Goal: Task Accomplishment & Management: Manage account settings

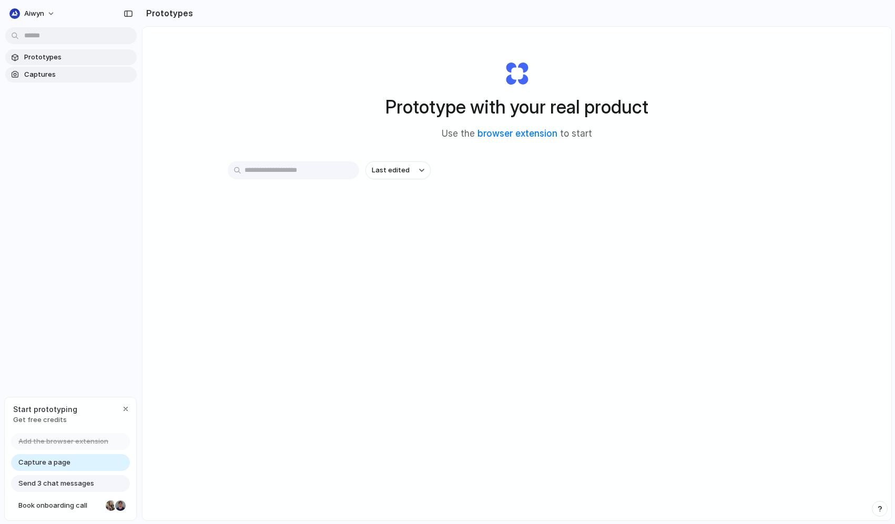
click at [56, 76] on span "Captures" at bounding box center [78, 74] width 108 height 11
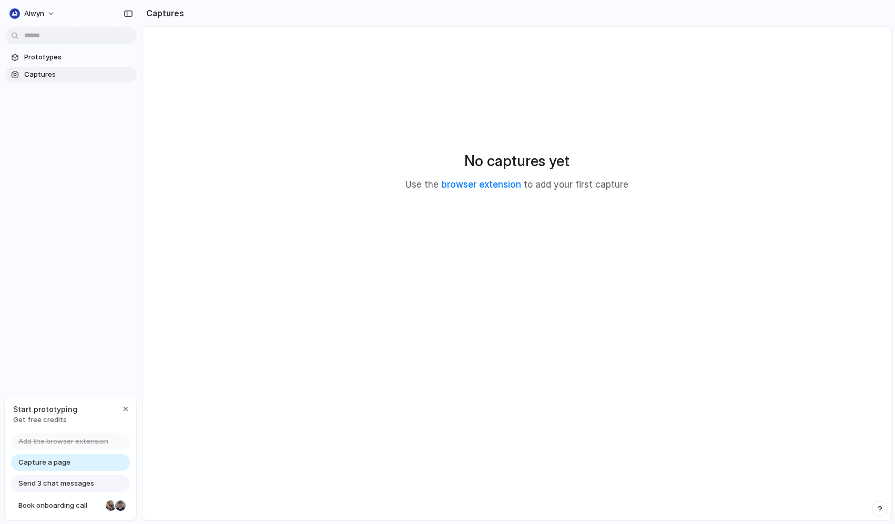
click at [56, 65] on section "Prototypes Captures" at bounding box center [71, 64] width 142 height 35
click at [57, 63] on link "Prototypes" at bounding box center [71, 57] width 132 height 16
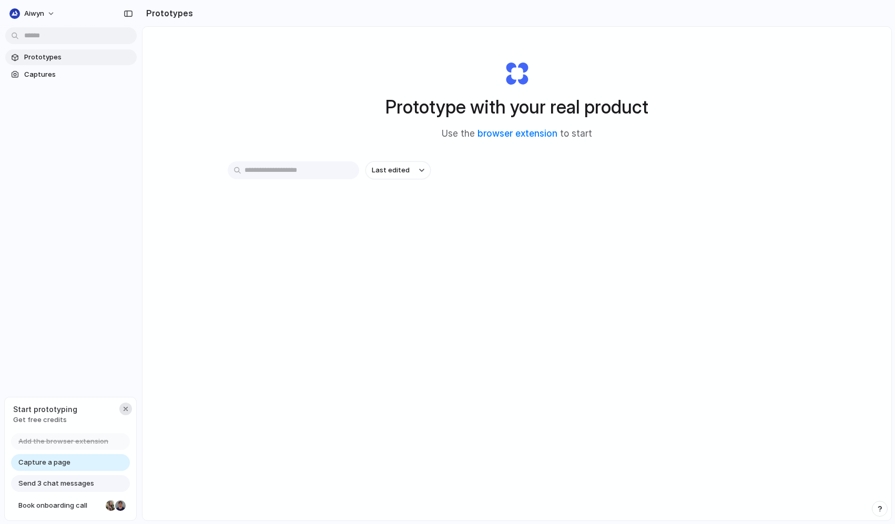
click at [127, 411] on div "button" at bounding box center [126, 409] width 8 height 8
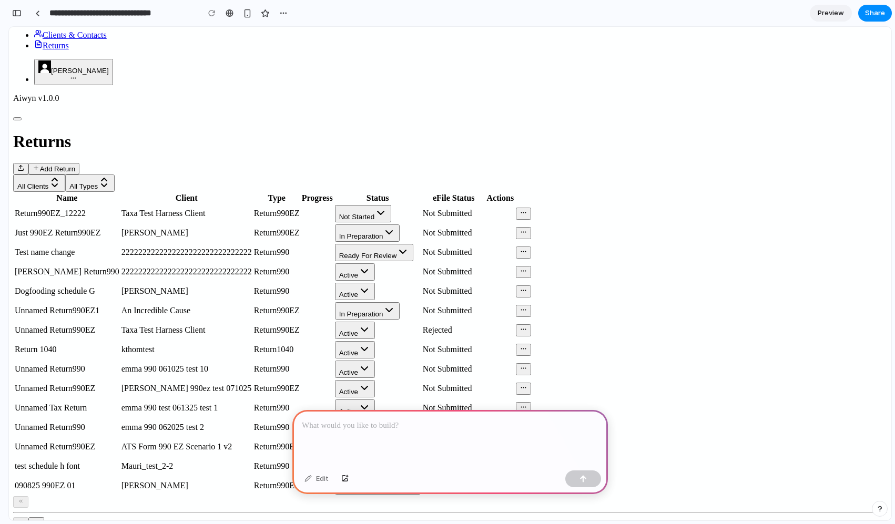
scroll to position [43, 0]
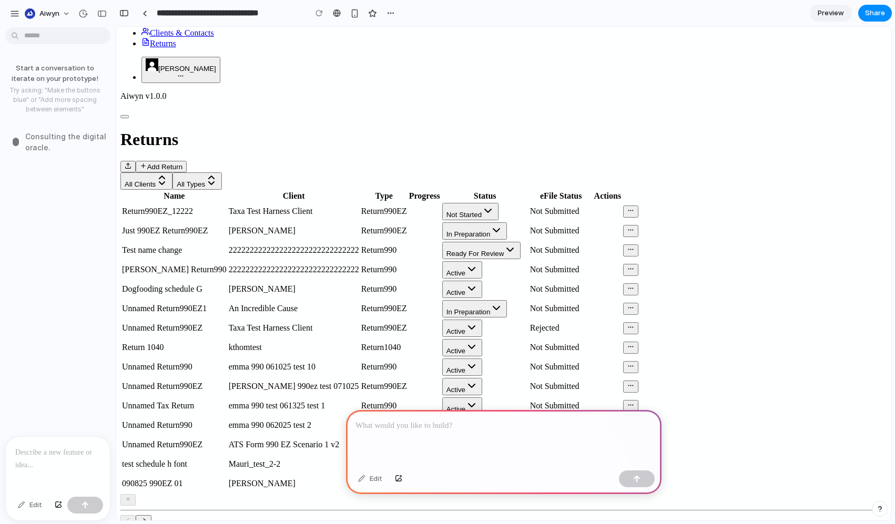
click at [52, 463] on div at bounding box center [58, 465] width 104 height 56
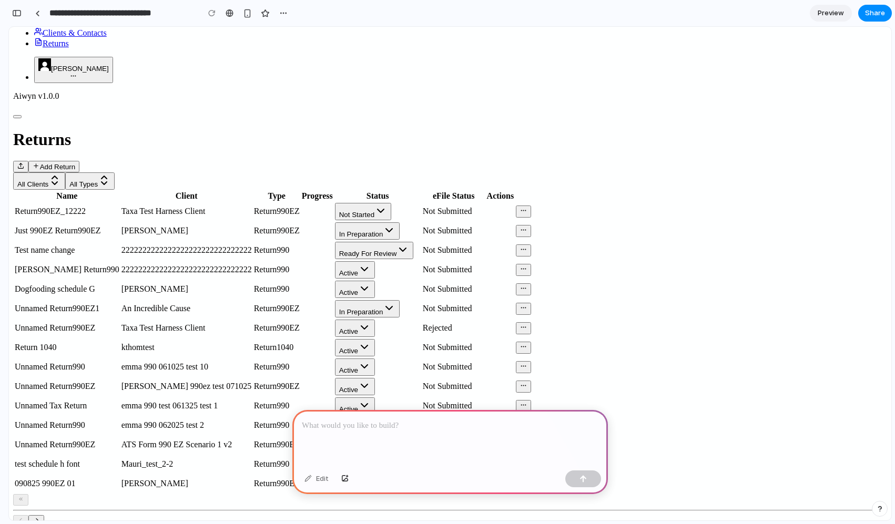
click at [452, 439] on div at bounding box center [450, 438] width 316 height 56
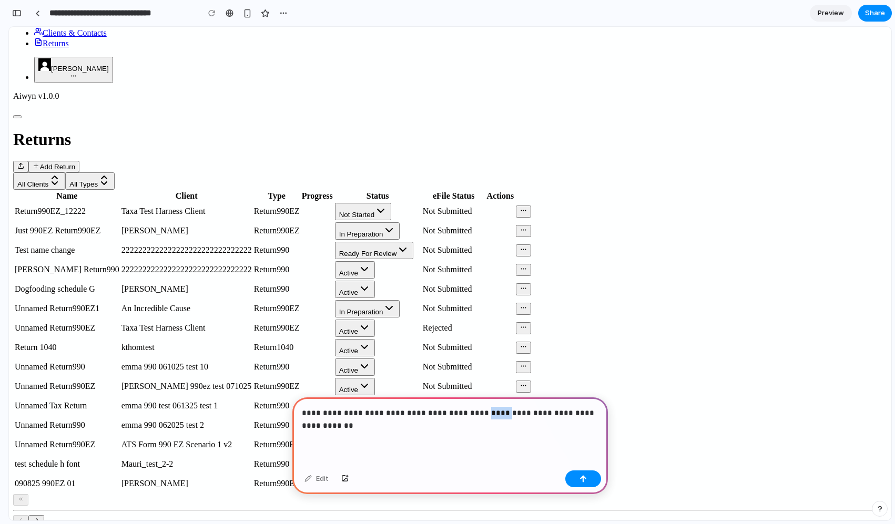
drag, startPoint x: 491, startPoint y: 413, endPoint x: 470, endPoint y: 412, distance: 21.6
click at [470, 412] on p "**********" at bounding box center [450, 419] width 297 height 25
click at [496, 412] on p "**********" at bounding box center [450, 419] width 297 height 25
drag, startPoint x: 495, startPoint y: 414, endPoint x: 467, endPoint y: 414, distance: 27.9
click at [467, 414] on p "**********" at bounding box center [450, 419] width 297 height 25
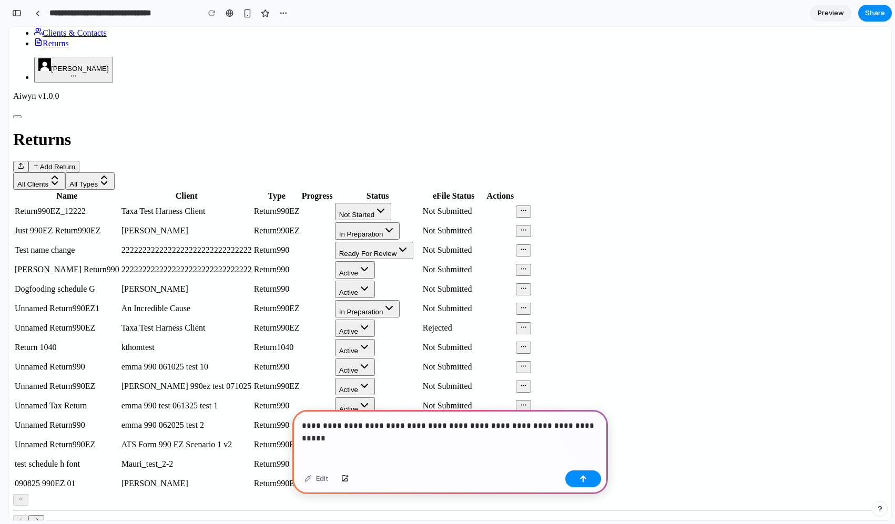
click at [527, 426] on p "**********" at bounding box center [450, 426] width 297 height 13
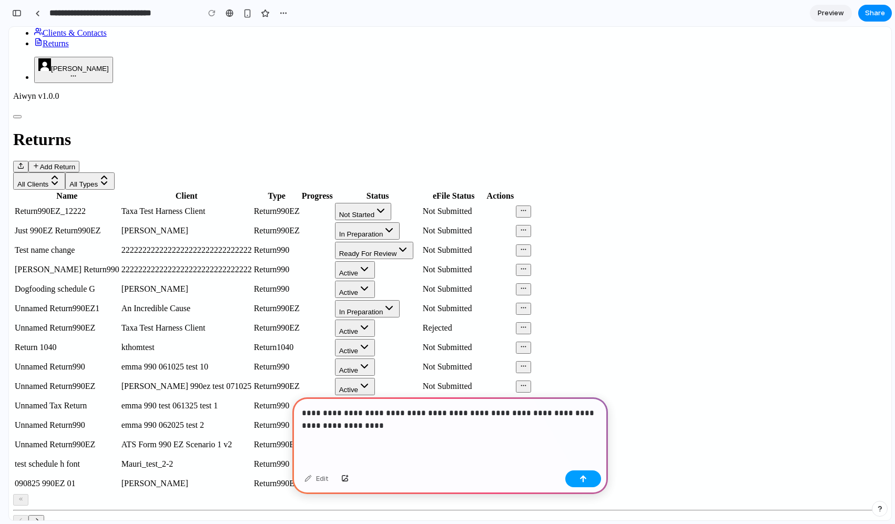
click at [575, 478] on button "button" at bounding box center [583, 479] width 36 height 17
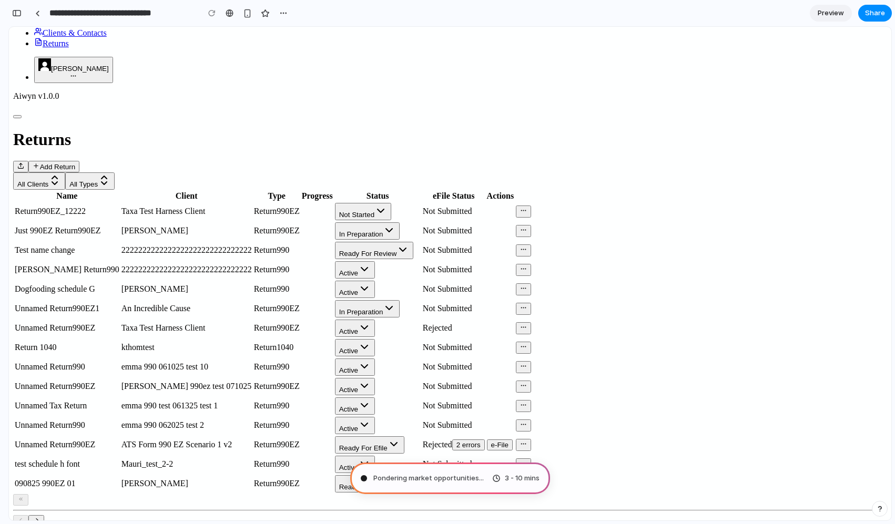
click at [72, 37] on span "Clients & Contacts" at bounding box center [75, 32] width 64 height 9
click at [68, 48] on link "Returns" at bounding box center [51, 43] width 35 height 9
click at [65, 37] on span "Clients & Contacts" at bounding box center [75, 32] width 64 height 9
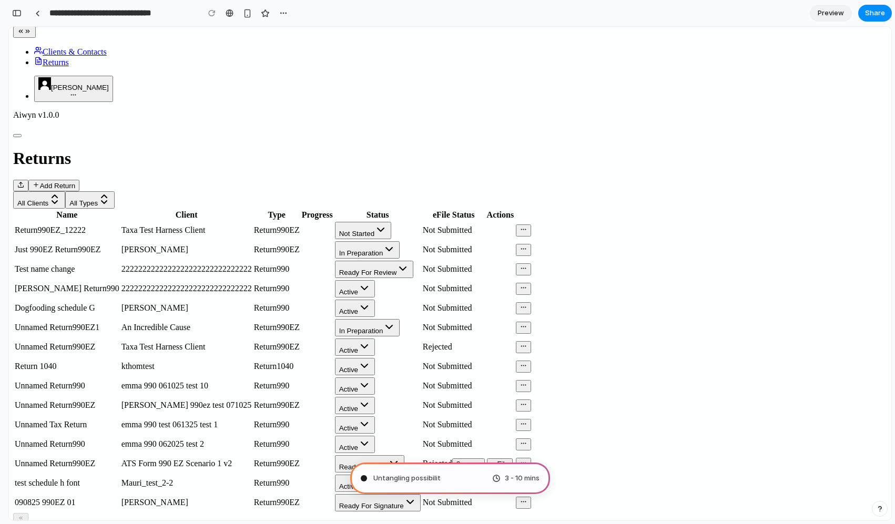
scroll to position [81, 0]
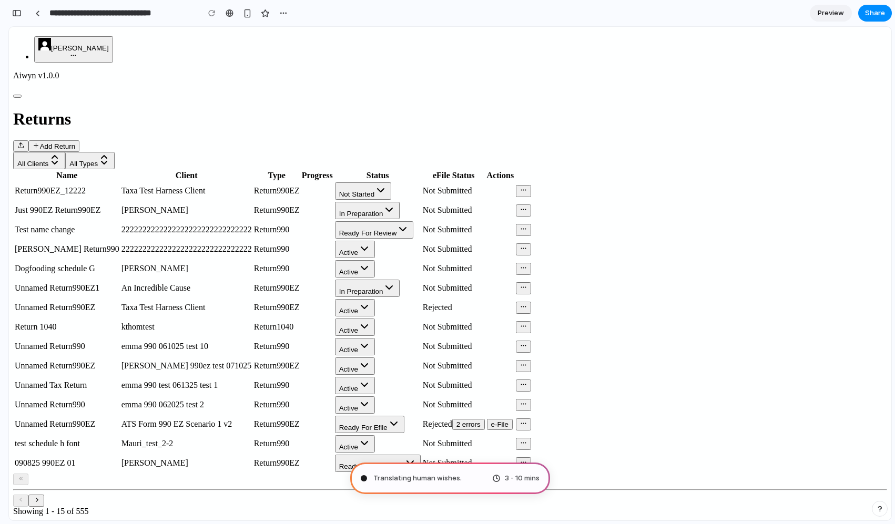
type input "**********"
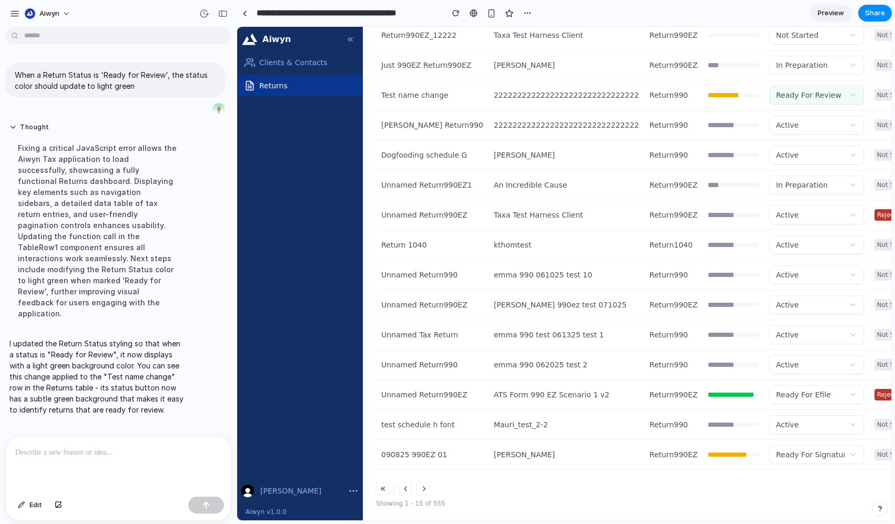
scroll to position [0, 0]
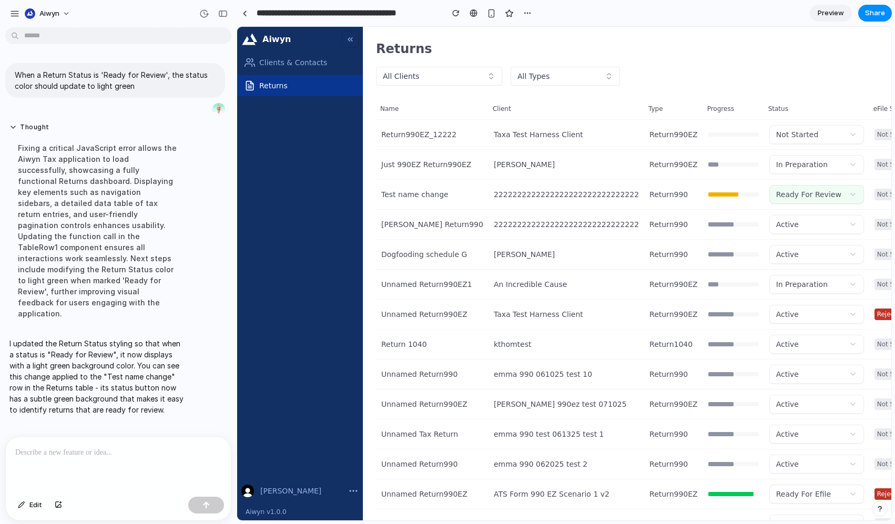
click at [187, 332] on div "I updated the Return Status styling so that when a status is "Ready for Review"…" at bounding box center [97, 377] width 184 height 90
click at [244, 287] on div "Clients & Contacts Returns" at bounding box center [300, 263] width 126 height 422
click at [224, 15] on div "button" at bounding box center [222, 13] width 9 height 7
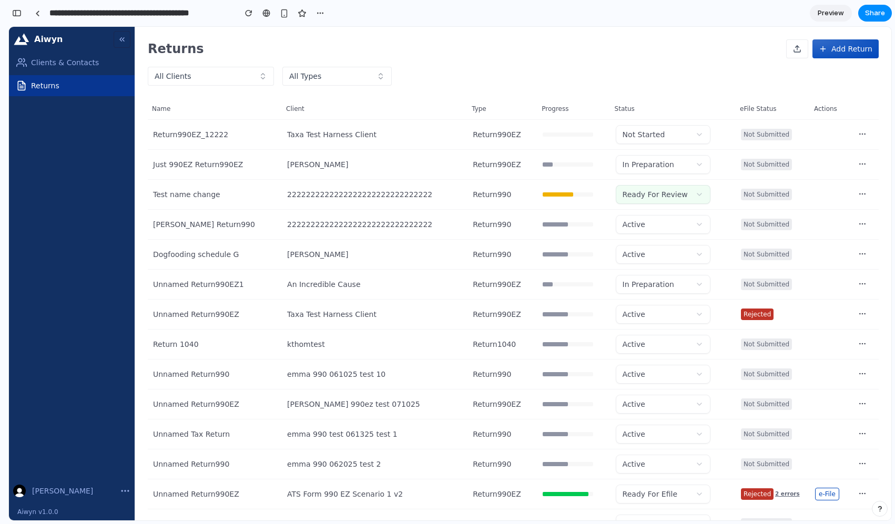
click at [662, 197] on button "Ready For Review" at bounding box center [663, 194] width 95 height 19
click at [688, 196] on button "Ready For Review" at bounding box center [663, 194] width 95 height 19
click at [682, 163] on button "In Preparation" at bounding box center [663, 164] width 95 height 19
click at [670, 196] on button "Ready For Review" at bounding box center [663, 194] width 95 height 19
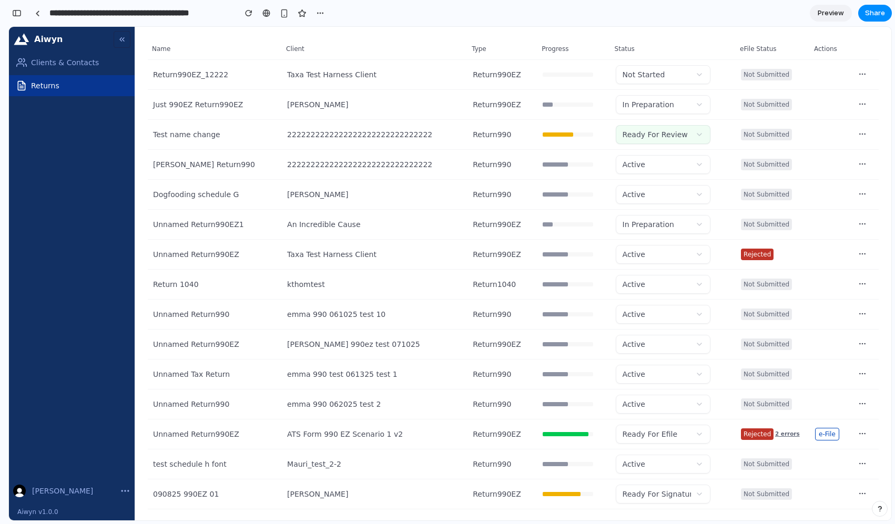
scroll to position [63, 0]
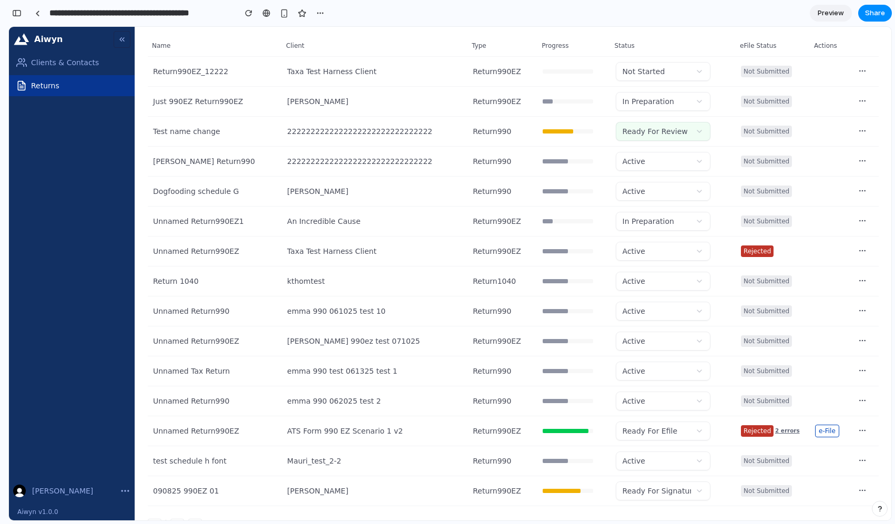
click at [683, 137] on button "Ready For Review" at bounding box center [663, 131] width 95 height 19
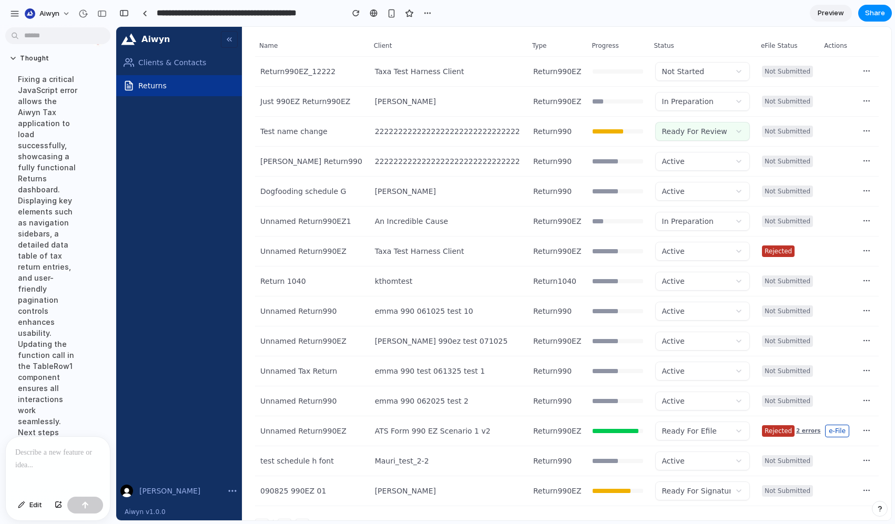
scroll to position [398, 0]
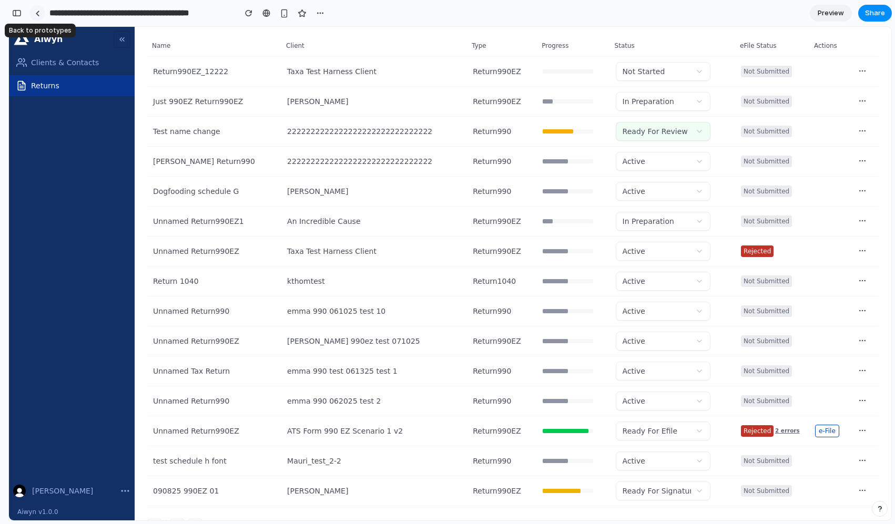
click at [36, 15] on div at bounding box center [37, 14] width 5 height 6
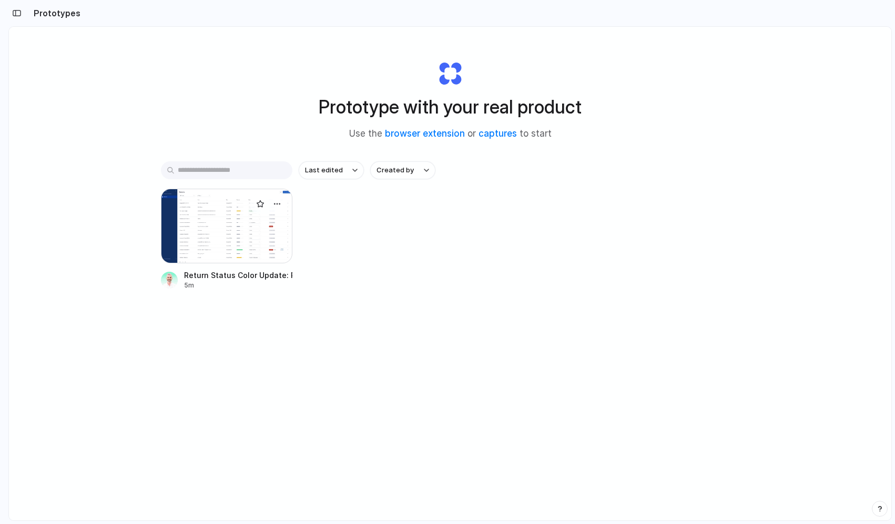
click at [229, 219] on div at bounding box center [227, 226] width 132 height 75
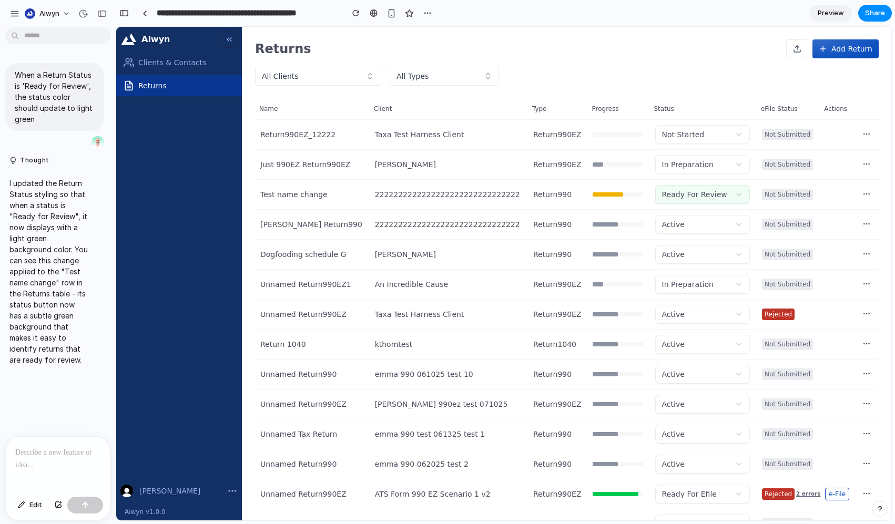
click at [55, 247] on p "I updated the Return Status styling so that when a status is "Ready for Review"…" at bounding box center [48, 272] width 79 height 188
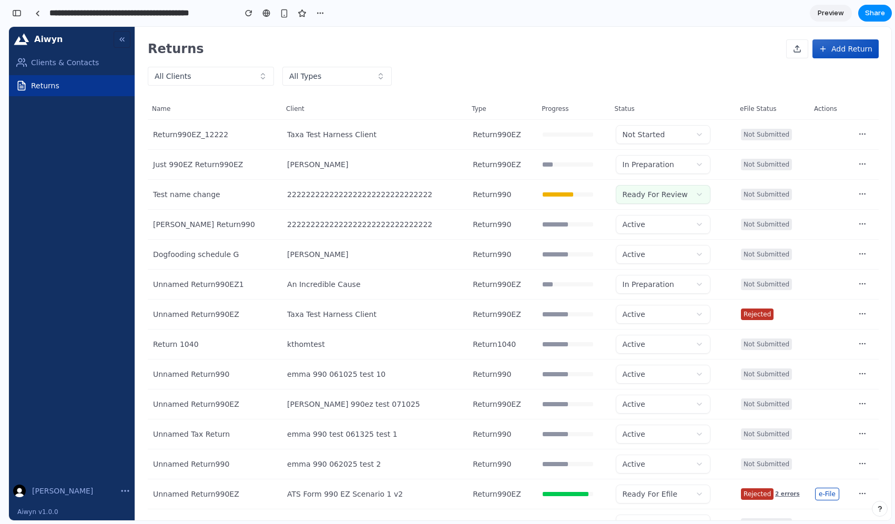
click at [644, 197] on button "Ready For Review" at bounding box center [663, 194] width 95 height 19
click at [684, 193] on button "Ready For Review" at bounding box center [663, 194] width 95 height 19
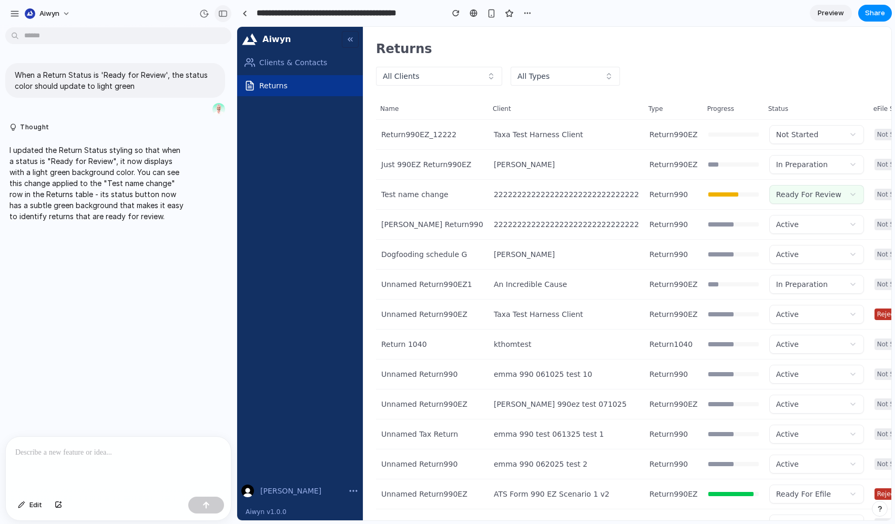
click at [223, 17] on button "button" at bounding box center [223, 13] width 17 height 17
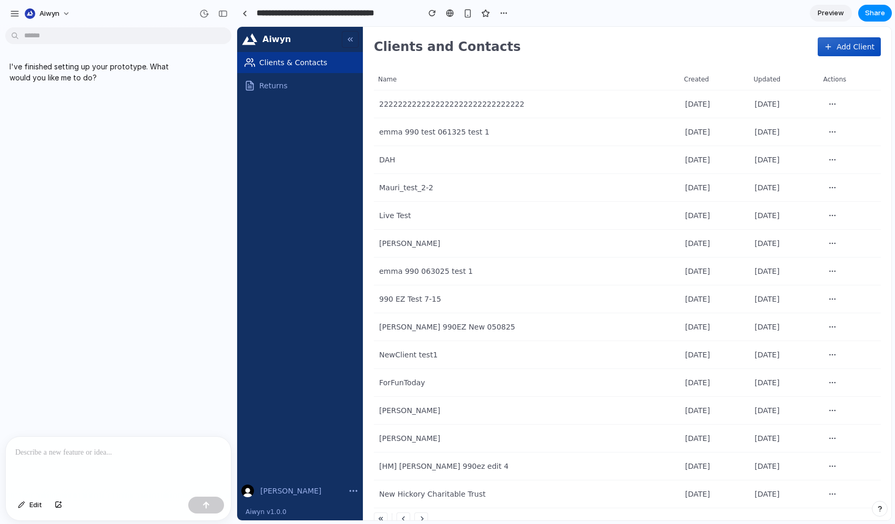
click at [413, 321] on td "[PERSON_NAME] 990EZ New 050825" at bounding box center [527, 327] width 306 height 28
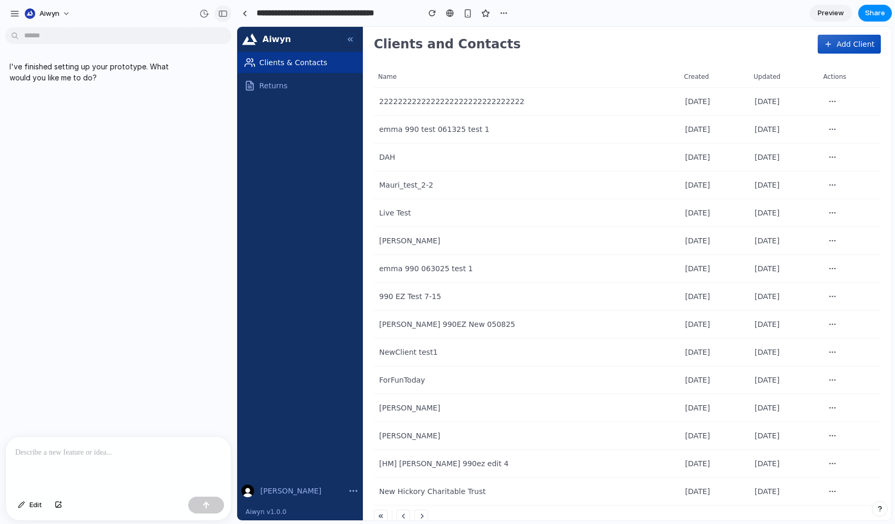
click at [225, 12] on div "button" at bounding box center [222, 13] width 9 height 7
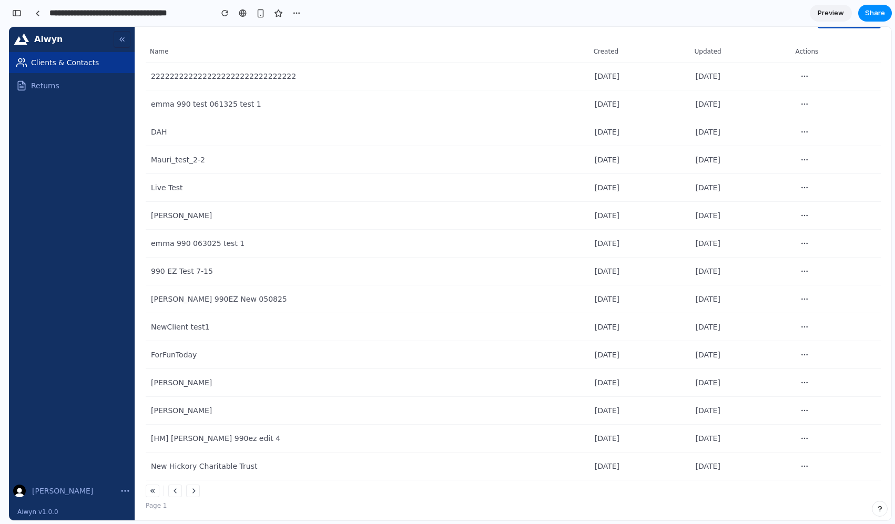
scroll to position [0, 0]
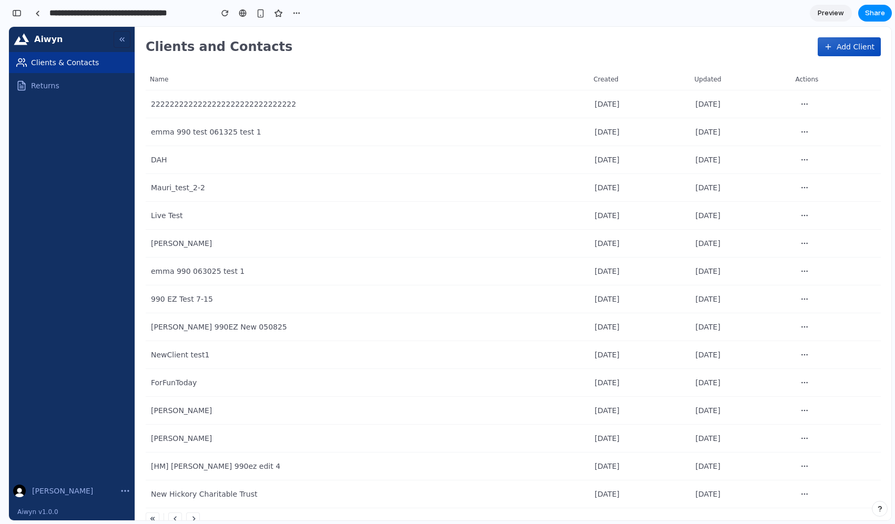
click at [590, 180] on td "[DATE]" at bounding box center [640, 188] width 101 height 28
click at [538, 189] on td "Mauri_test_2-2" at bounding box center [368, 188] width 444 height 28
click at [844, 48] on button "Add Client" at bounding box center [849, 46] width 63 height 19
click at [695, 72] on th "Updated" at bounding box center [741, 79] width 101 height 21
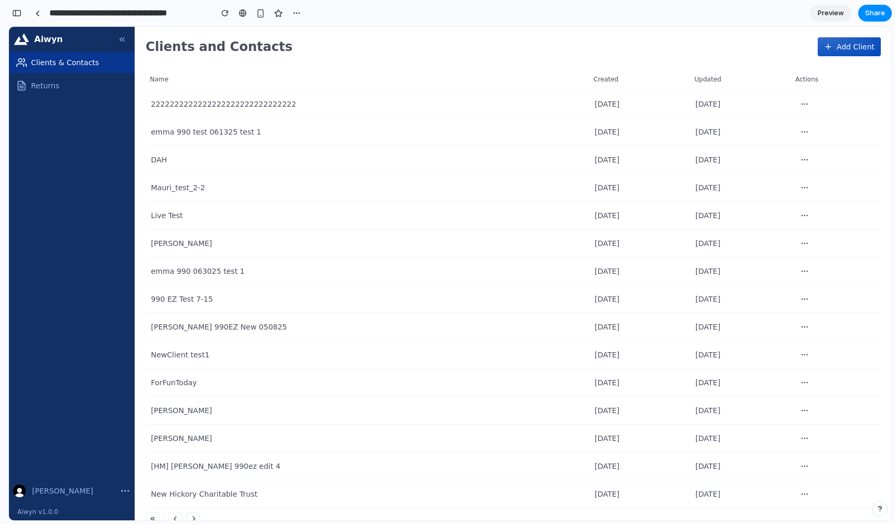
click at [695, 101] on td "[DATE]" at bounding box center [741, 104] width 101 height 28
click at [813, 105] on button "button" at bounding box center [804, 104] width 17 height 17
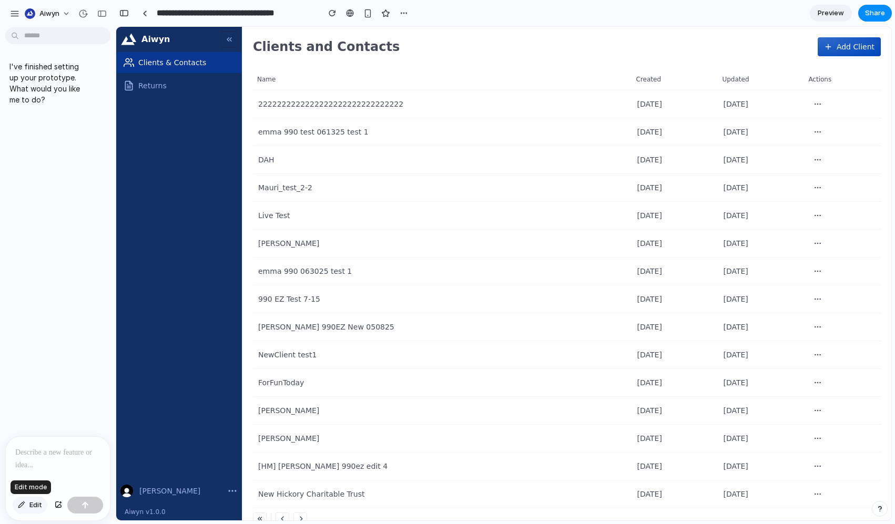
click at [32, 507] on span "Edit" at bounding box center [35, 505] width 13 height 11
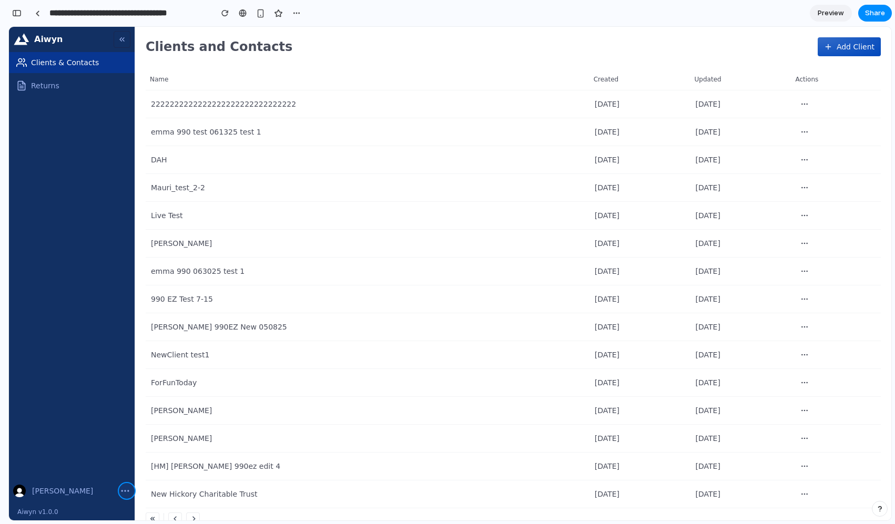
click at [122, 489] on div at bounding box center [503, 274] width 775 height 494
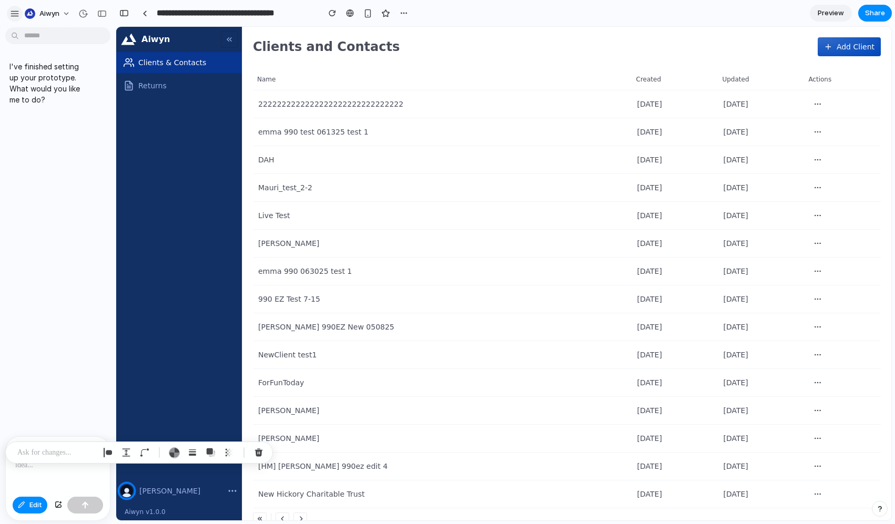
click at [16, 13] on div "button" at bounding box center [14, 13] width 9 height 9
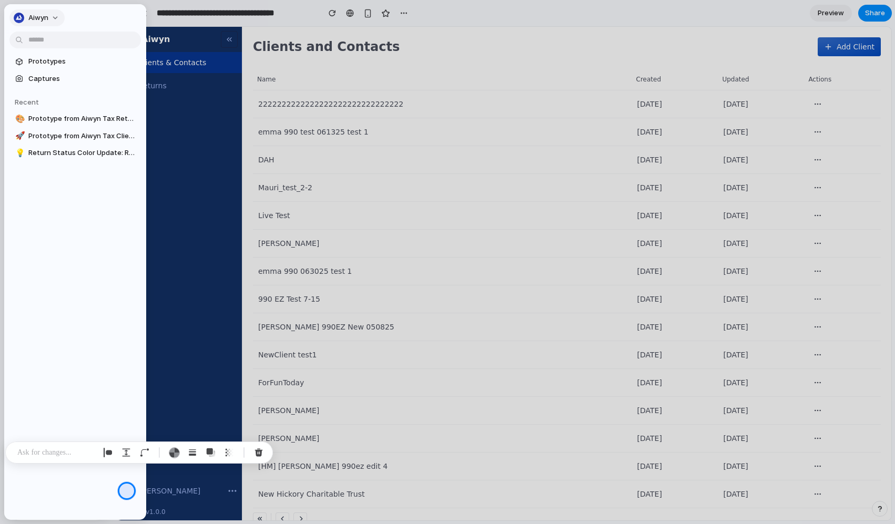
click at [44, 16] on span "Aiwyn" at bounding box center [38, 18] width 20 height 11
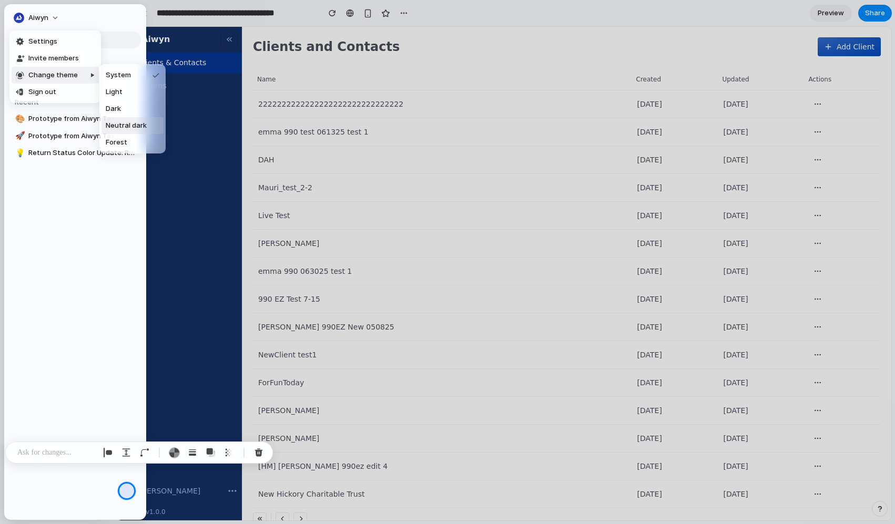
click at [113, 121] on span "Neutral dark" at bounding box center [126, 125] width 41 height 11
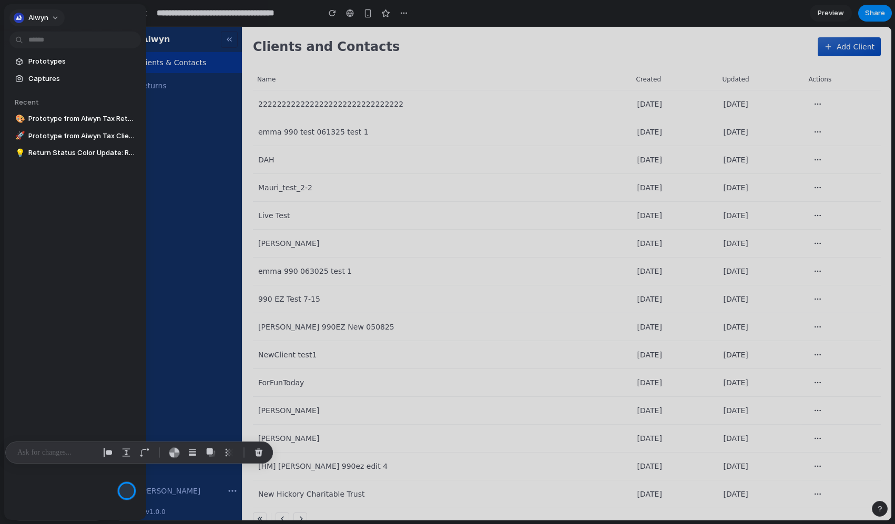
click at [55, 18] on button "Aiwyn" at bounding box center [36, 17] width 55 height 17
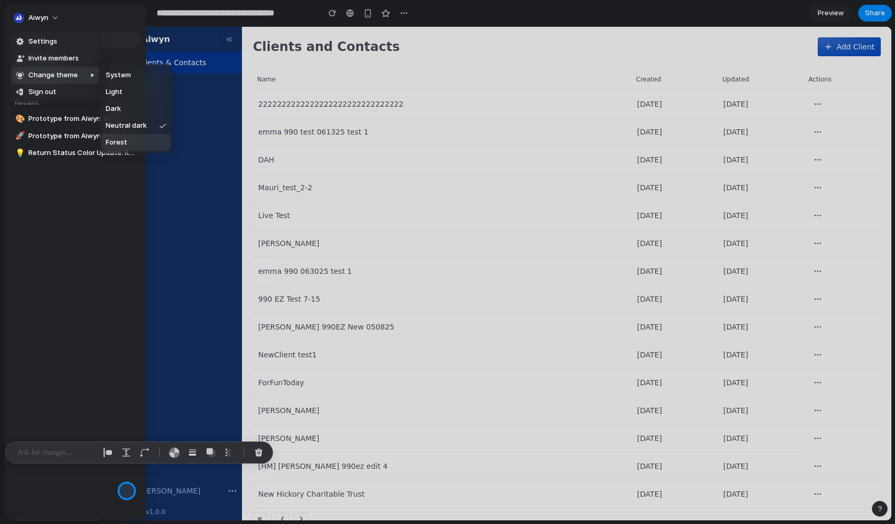
click at [127, 141] on li "Forest" at bounding box center [136, 142] width 69 height 17
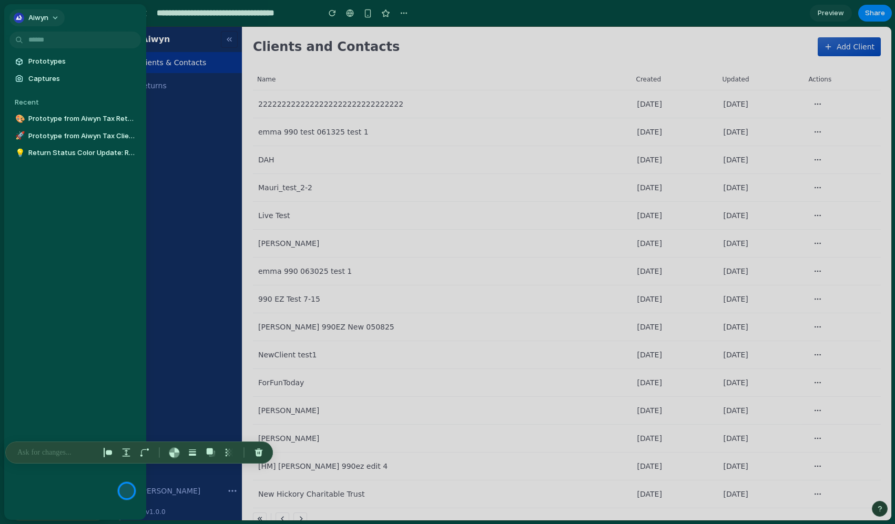
click at [56, 15] on button "Aiwyn" at bounding box center [36, 17] width 55 height 17
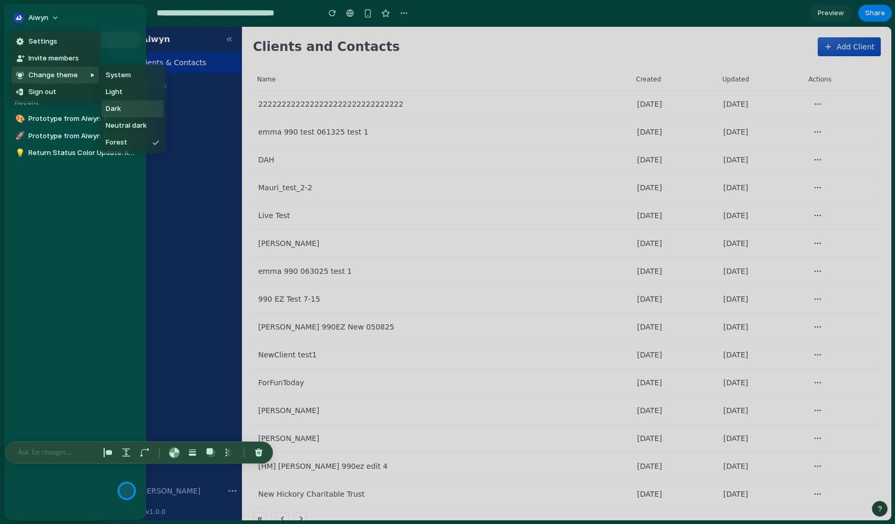
click at [124, 110] on li "Dark" at bounding box center [133, 108] width 62 height 17
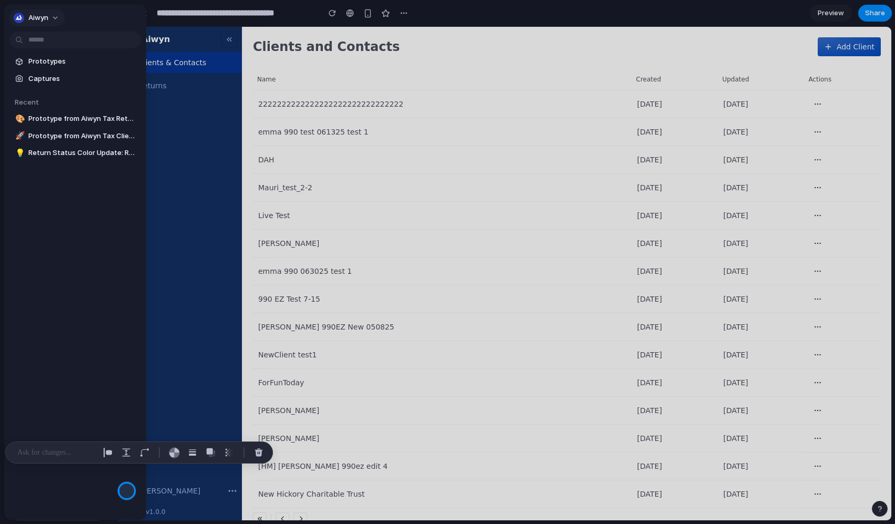
click at [53, 17] on button "Aiwyn" at bounding box center [36, 17] width 55 height 17
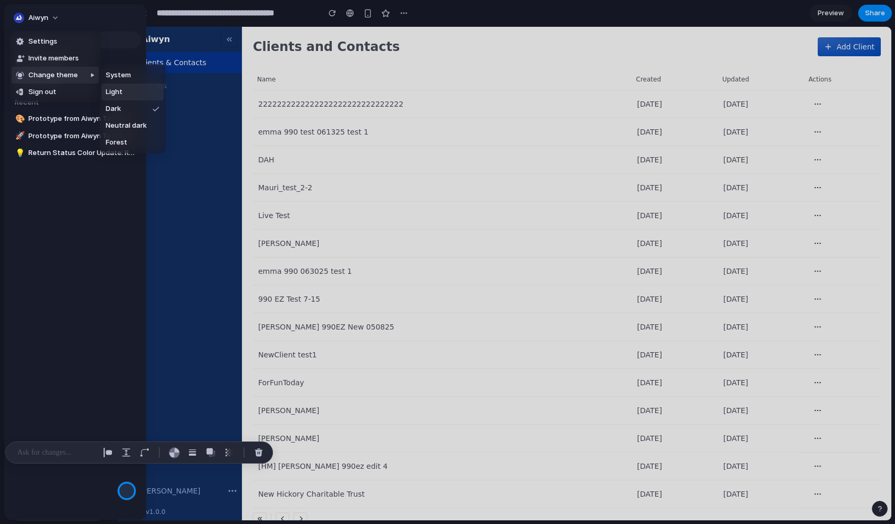
click at [117, 96] on span "Light" at bounding box center [114, 92] width 17 height 11
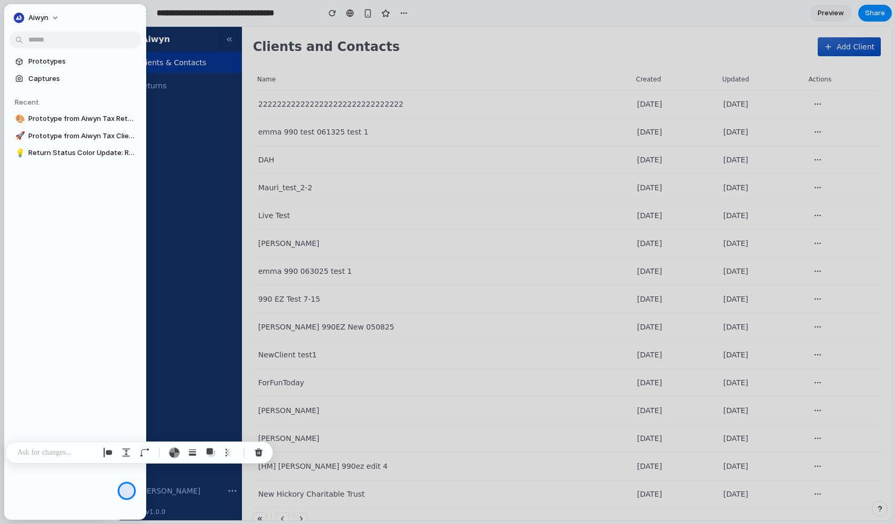
click at [75, 279] on div "Prototypes Captures Recent 🎨 Prototype from Aiwyn Tax Returns v2 🚀 Prototype fr…" at bounding box center [75, 151] width 142 height 295
click at [50, 17] on button "Aiwyn" at bounding box center [36, 17] width 55 height 17
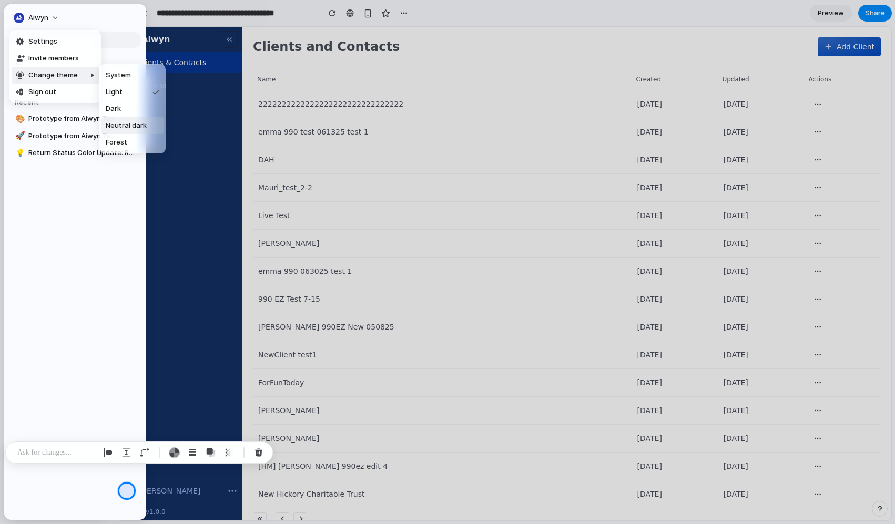
click at [132, 124] on span "Neutral dark" at bounding box center [126, 125] width 41 height 11
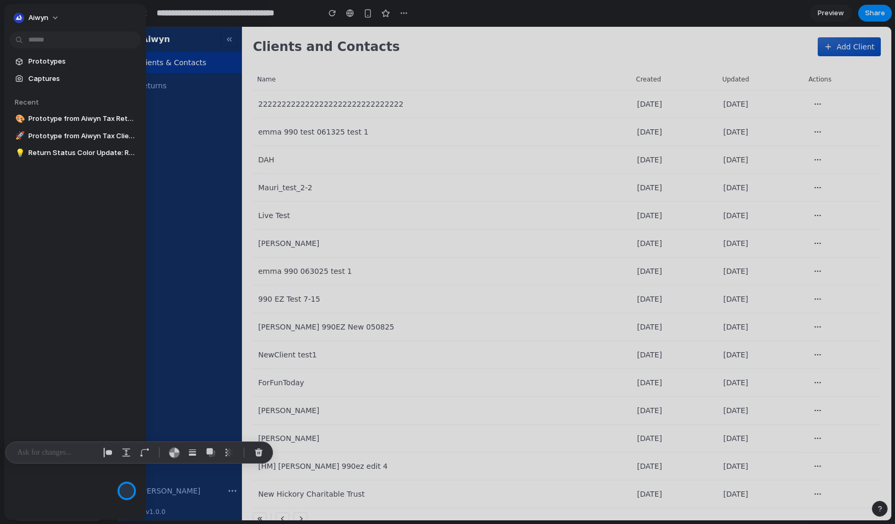
click at [189, 6] on div at bounding box center [447, 262] width 895 height 524
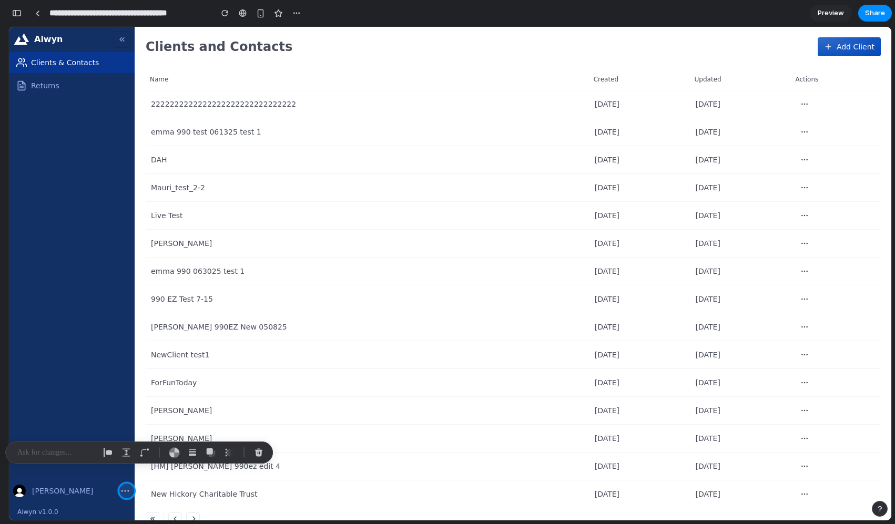
click at [59, 202] on div "Clients & Contacts Returns" at bounding box center [72, 263] width 126 height 422
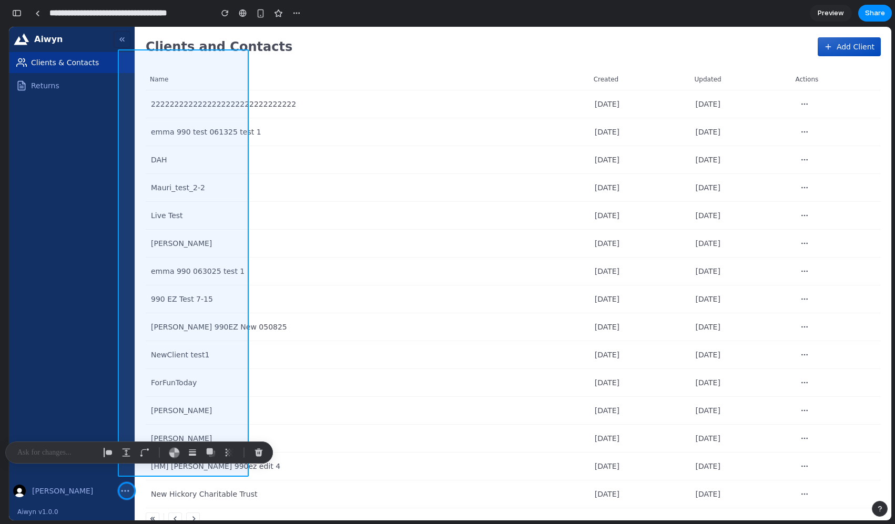
click at [87, 407] on div "Clients & Contacts Returns" at bounding box center [72, 263] width 126 height 422
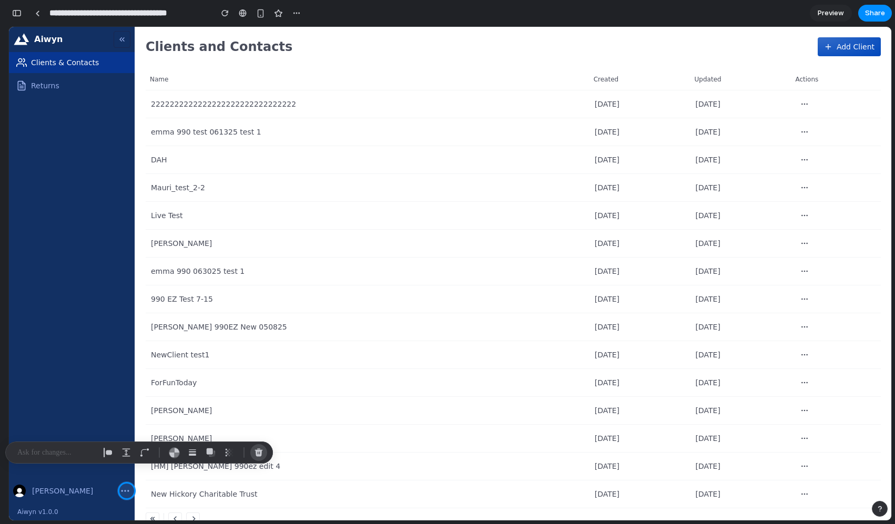
click at [262, 453] on div "button" at bounding box center [258, 452] width 9 height 9
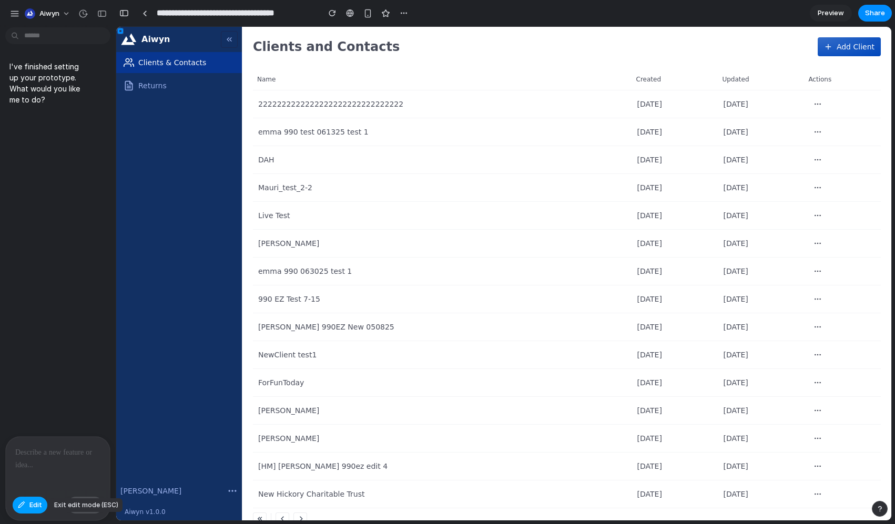
click at [32, 505] on span "Edit" at bounding box center [35, 505] width 13 height 11
click at [56, 505] on div "button" at bounding box center [58, 505] width 7 height 6
click at [27, 106] on div "I've finished setting up your prototype. What would you like me to do?" at bounding box center [48, 83] width 87 height 57
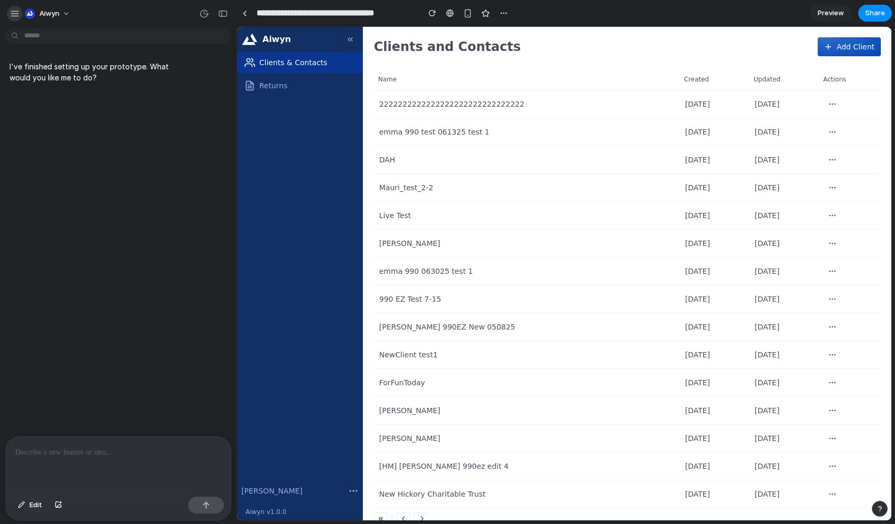
click at [15, 14] on div "button" at bounding box center [14, 13] width 9 height 9
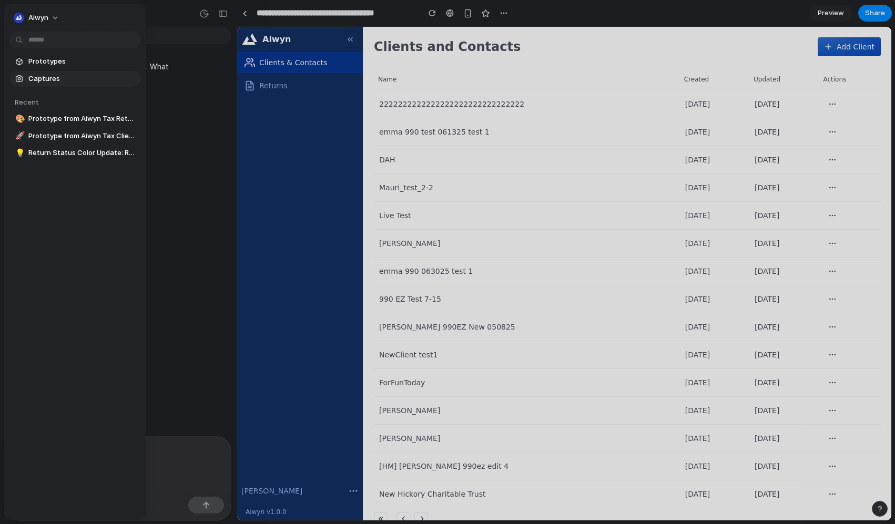
click at [38, 79] on span "Captures" at bounding box center [82, 79] width 108 height 11
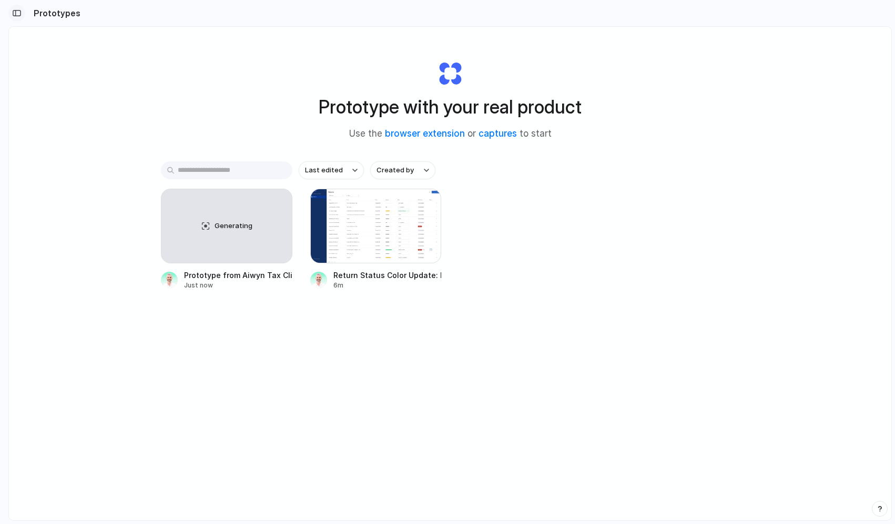
click at [16, 15] on div "button" at bounding box center [16, 12] width 9 height 7
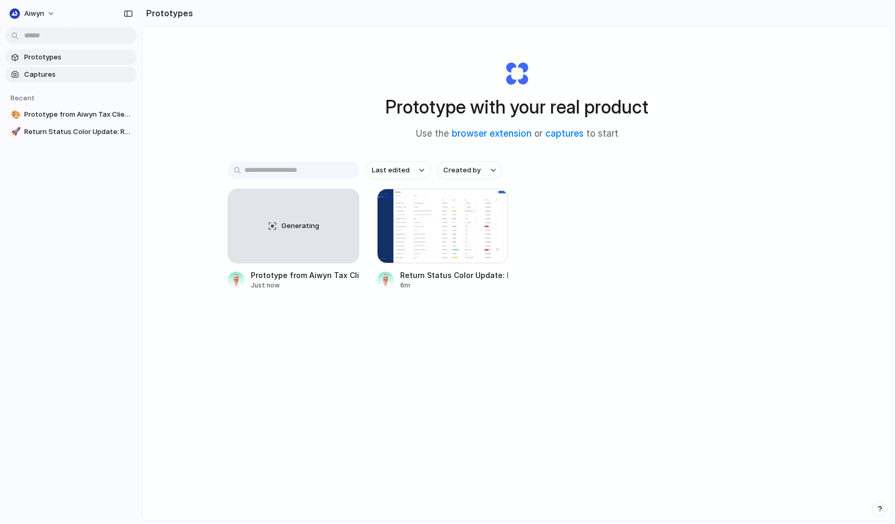
click at [34, 79] on span "Captures" at bounding box center [78, 74] width 108 height 11
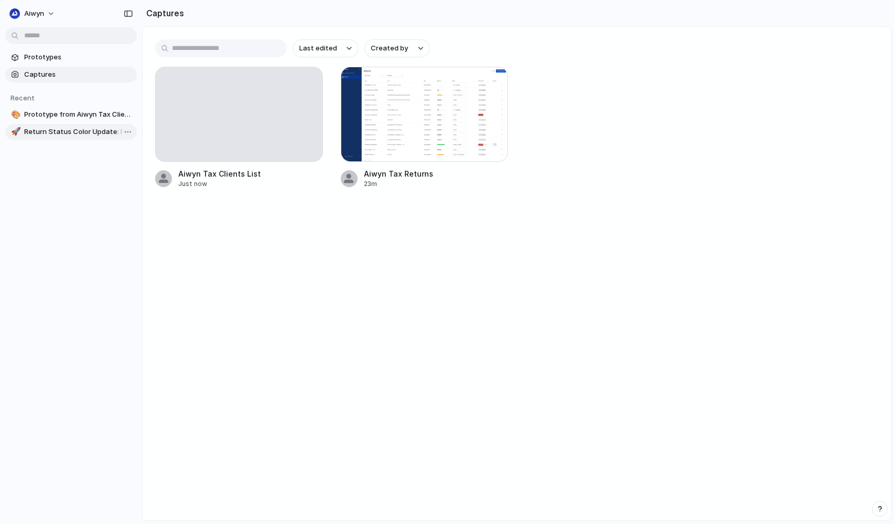
click at [96, 131] on span "Return Status Color Update: Ready for Review" at bounding box center [78, 132] width 108 height 11
click at [49, 115] on span "Prototype from Aiwyn Tax Clients List" at bounding box center [78, 114] width 108 height 11
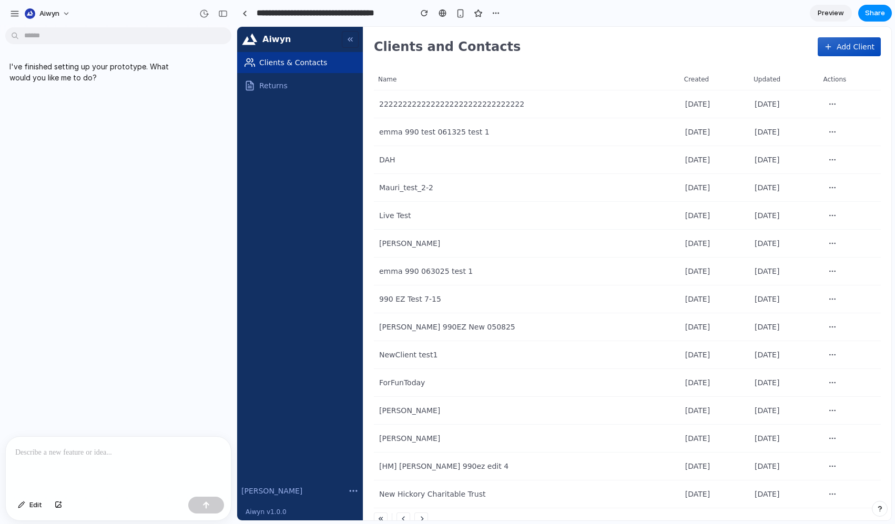
click at [352, 492] on icon "button" at bounding box center [353, 491] width 11 height 11
click at [301, 245] on div "Clients & Contacts Returns" at bounding box center [300, 263] width 126 height 422
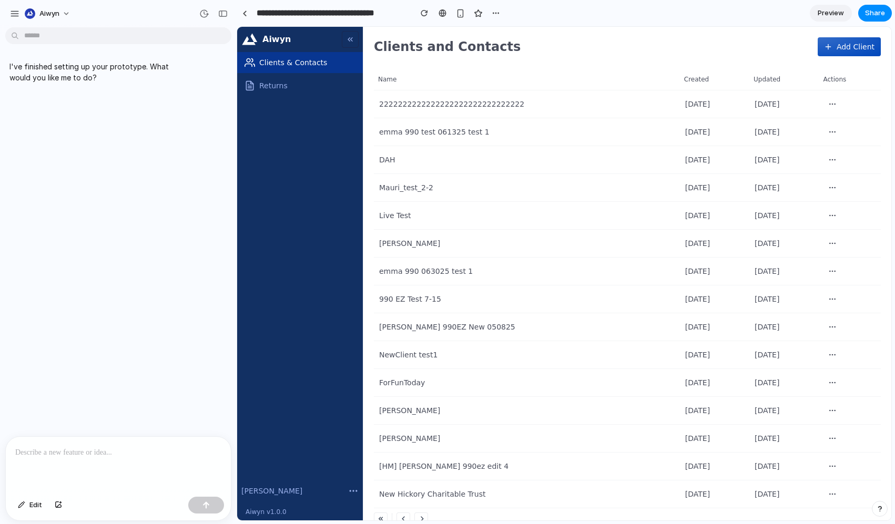
click at [262, 86] on span "Returns" at bounding box center [273, 85] width 28 height 11
click at [263, 87] on span "Returns" at bounding box center [273, 85] width 28 height 11
drag, startPoint x: 263, startPoint y: 87, endPoint x: 282, endPoint y: 75, distance: 22.5
click at [265, 86] on span "Returns" at bounding box center [273, 85] width 28 height 11
click at [349, 40] on button at bounding box center [350, 39] width 17 height 17
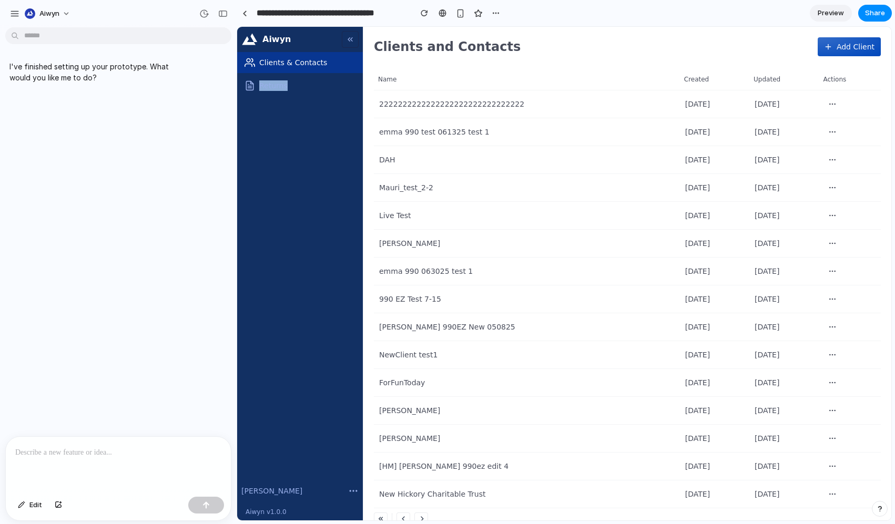
click at [349, 40] on button at bounding box center [350, 39] width 17 height 17
click at [224, 15] on div "button" at bounding box center [222, 13] width 9 height 7
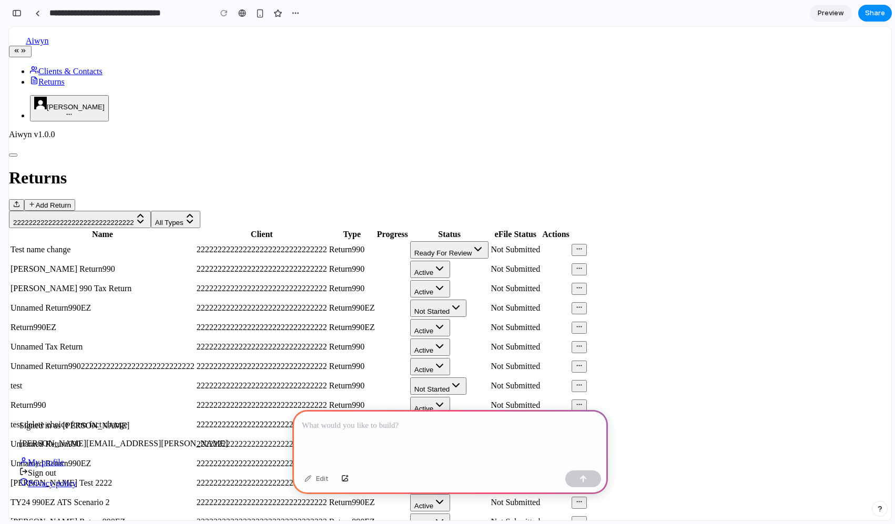
click at [58, 468] on div "Sign out" at bounding box center [123, 473] width 208 height 11
click at [58, 458] on span "My profile" at bounding box center [46, 462] width 36 height 9
click at [31, 87] on div "Clients & Contacts Returns" at bounding box center [450, 76] width 883 height 21
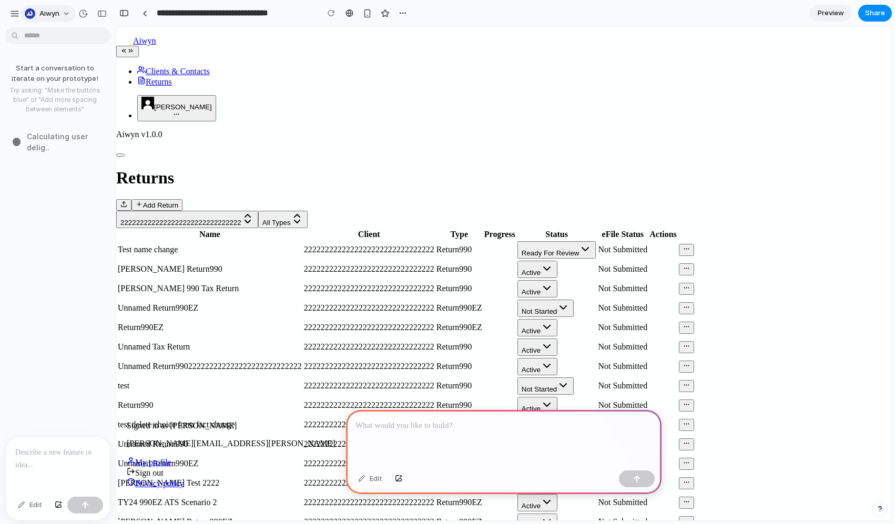
click at [39, 14] on span "Aiwyn" at bounding box center [49, 13] width 20 height 11
click at [18, 14] on div "Settings Invite members Change theme Sign out" at bounding box center [447, 262] width 895 height 524
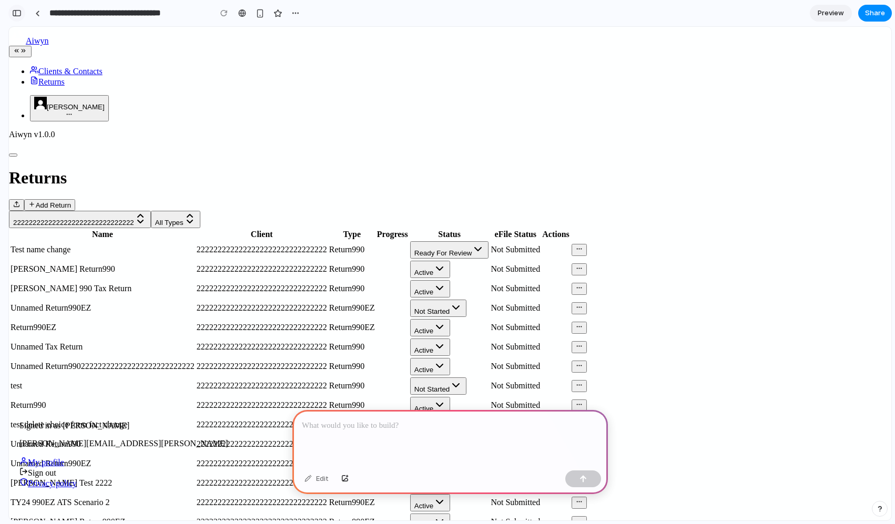
click at [14, 15] on div "button" at bounding box center [16, 12] width 9 height 7
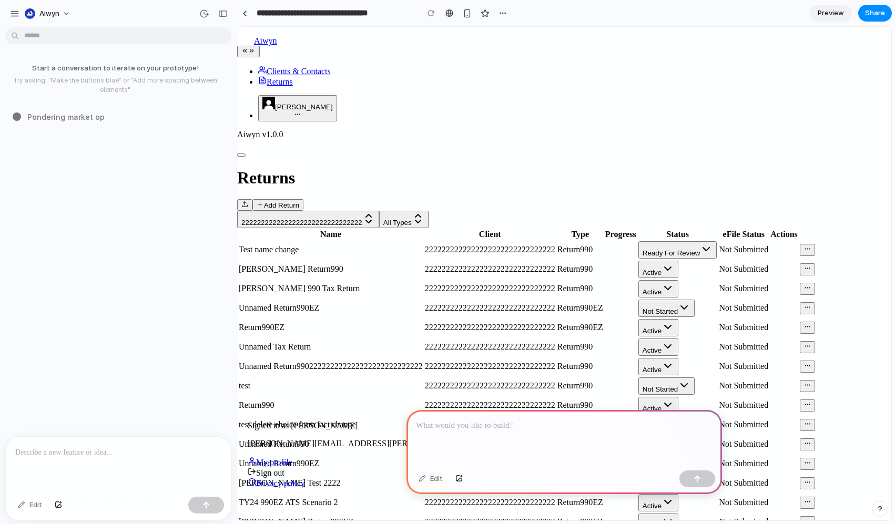
click at [818, 11] on span "Preview" at bounding box center [831, 13] width 26 height 11
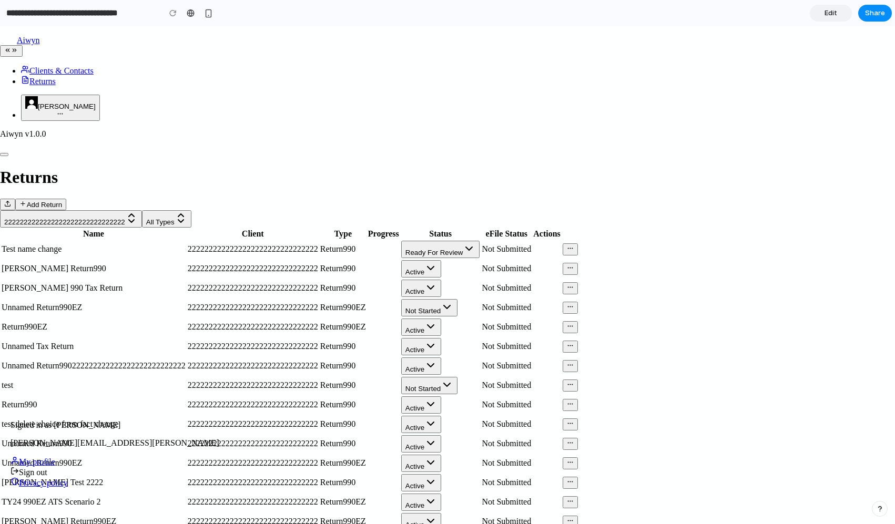
click at [578, 282] on button "button" at bounding box center [570, 288] width 15 height 12
click at [66, 199] on button "Add Return" at bounding box center [40, 205] width 51 height 12
click at [872, 13] on span "Share" at bounding box center [875, 13] width 20 height 11
click at [36, 41] on span "Aiwyn" at bounding box center [28, 40] width 23 height 9
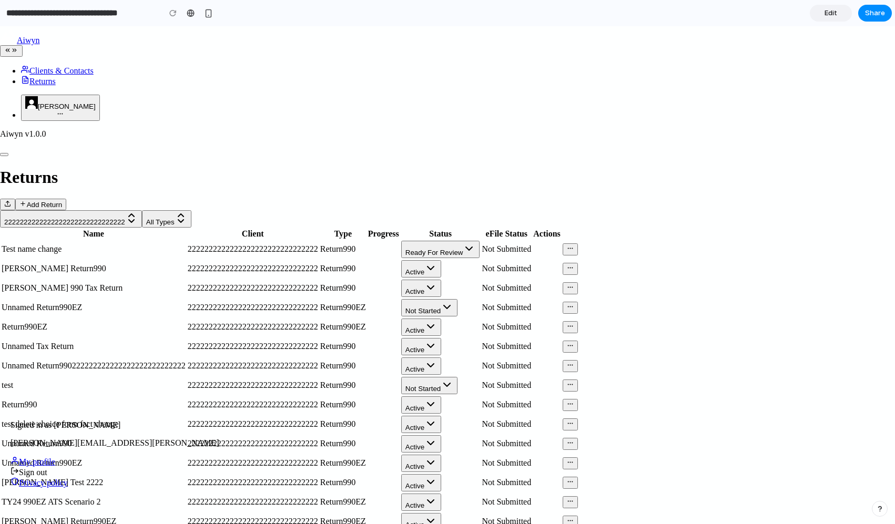
click at [38, 66] on span "Clients & Contacts" at bounding box center [61, 70] width 64 height 9
click at [63, 86] on div "Clients & Contacts Returns" at bounding box center [447, 75] width 895 height 21
click at [582, 168] on div "Returns Add Return 2222222222222222222222222222222 All Types Name Client Type P…" at bounding box center [447, 371] width 895 height 407
click at [190, 18] on link at bounding box center [191, 13] width 16 height 16
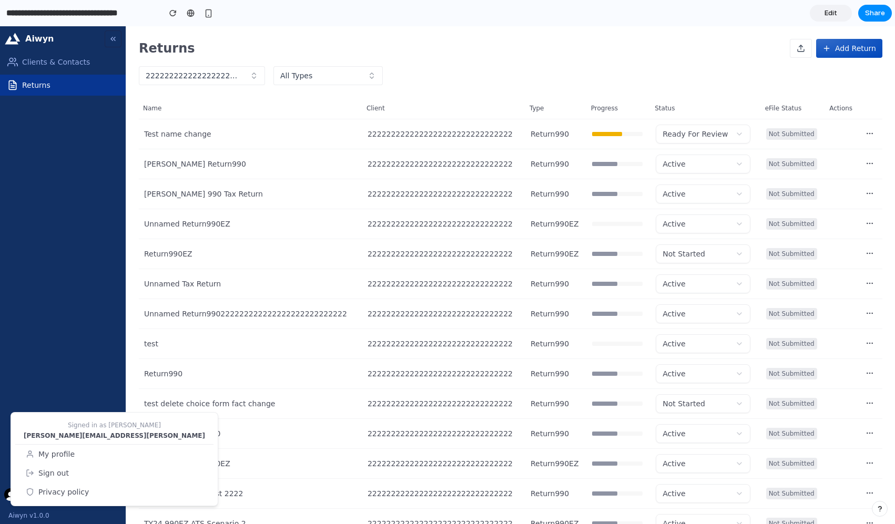
click at [113, 37] on button at bounding box center [113, 39] width 17 height 17
click at [287, 307] on td "Unnamed Return990222222222222222222222222222" at bounding box center [251, 314] width 224 height 30
click at [388, 320] on td "2222222222222222222222222222222" at bounding box center [443, 314] width 163 height 30
click at [386, 305] on td "2222222222222222222222222222222" at bounding box center [443, 314] width 163 height 30
click at [370, 262] on td "2222222222222222222222222222222" at bounding box center [443, 254] width 163 height 30
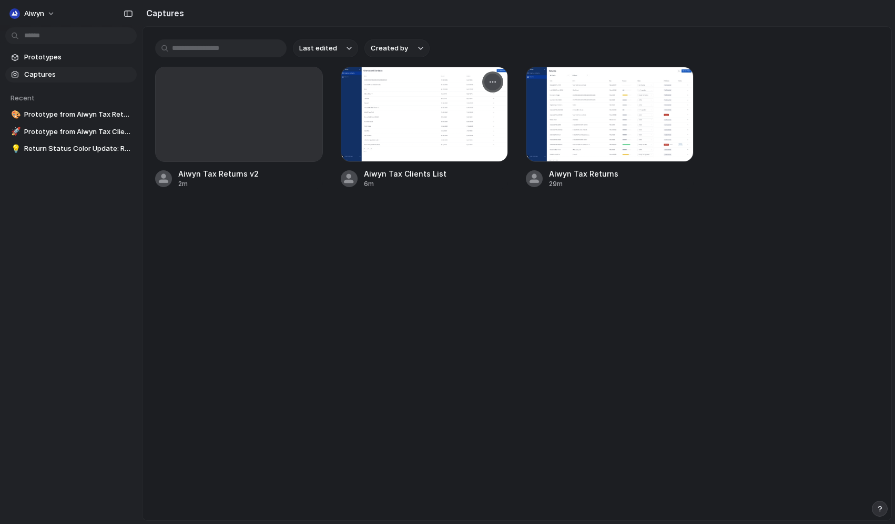
click at [493, 83] on div "button" at bounding box center [493, 82] width 8 height 8
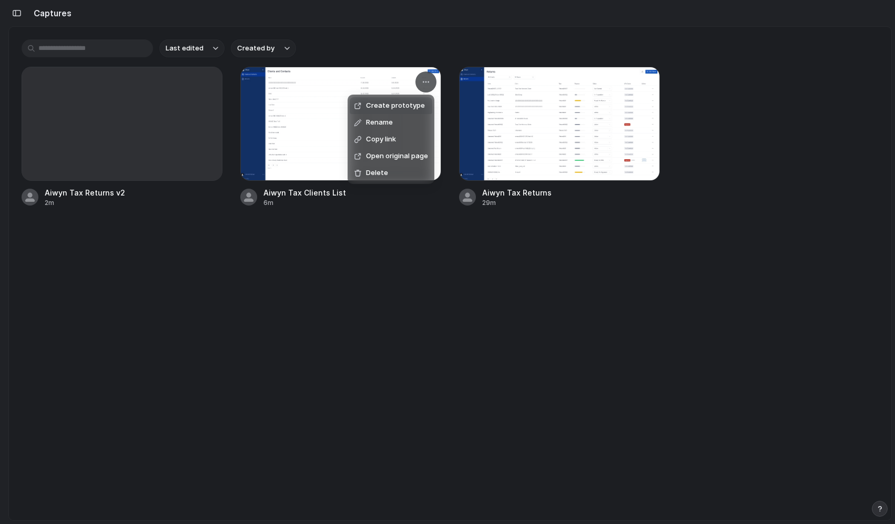
click at [170, 328] on div "Create prototype Rename Copy link Open original page Delete" at bounding box center [447, 262] width 895 height 524
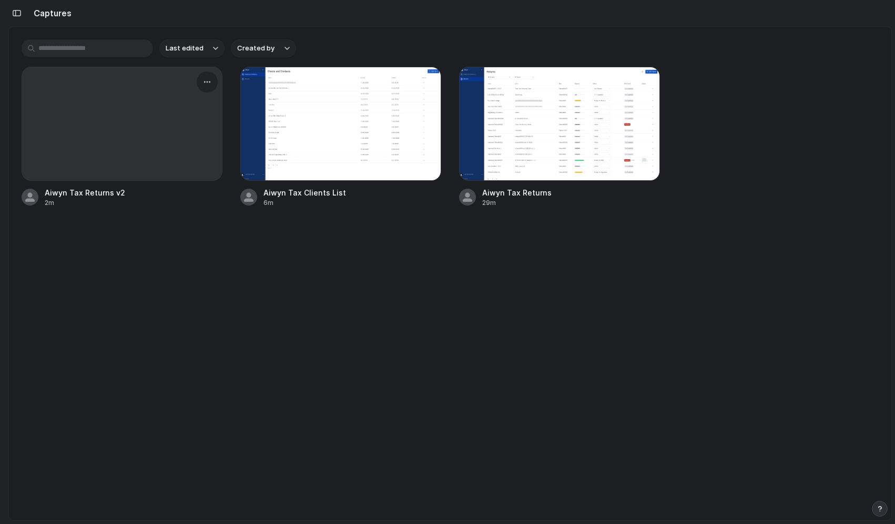
click at [123, 115] on div at bounding box center [122, 123] width 200 height 113
click at [205, 82] on div "button" at bounding box center [207, 82] width 8 height 8
click at [144, 271] on div "Create prototype Rename Copy link Open original page Delete" at bounding box center [447, 262] width 895 height 524
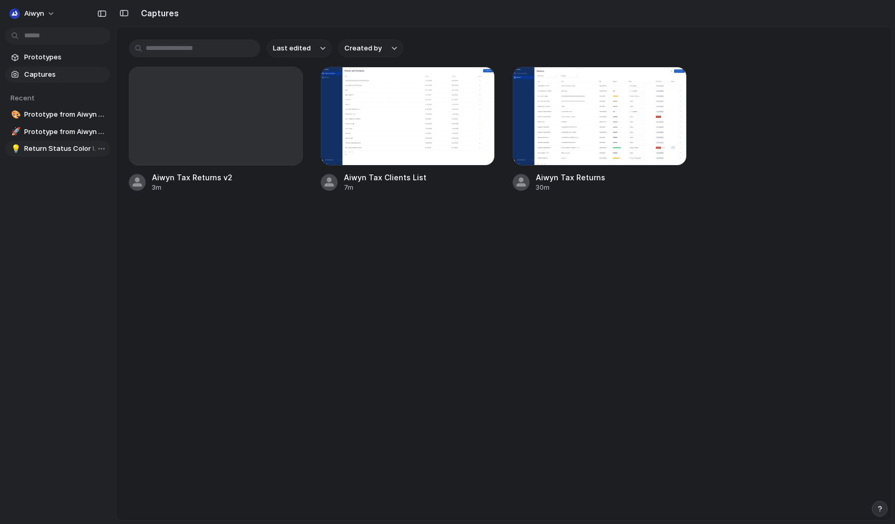
click at [35, 152] on span "Return Status Color Update: Ready for Review" at bounding box center [65, 149] width 82 height 11
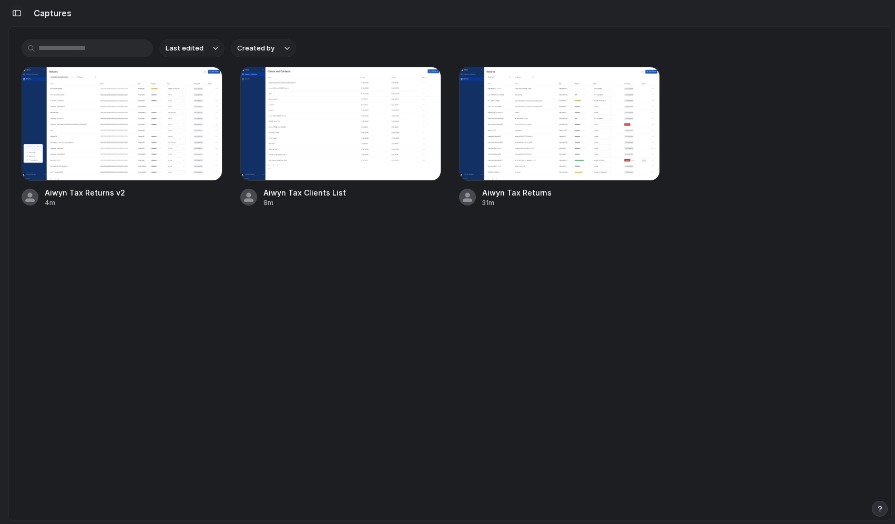
click at [17, 15] on div "button" at bounding box center [16, 12] width 9 height 7
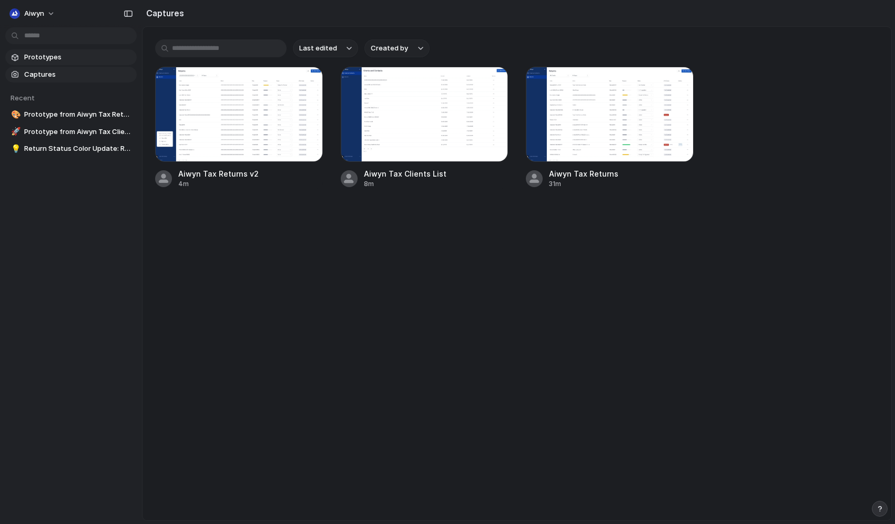
click at [31, 60] on span "Prototypes" at bounding box center [78, 57] width 108 height 11
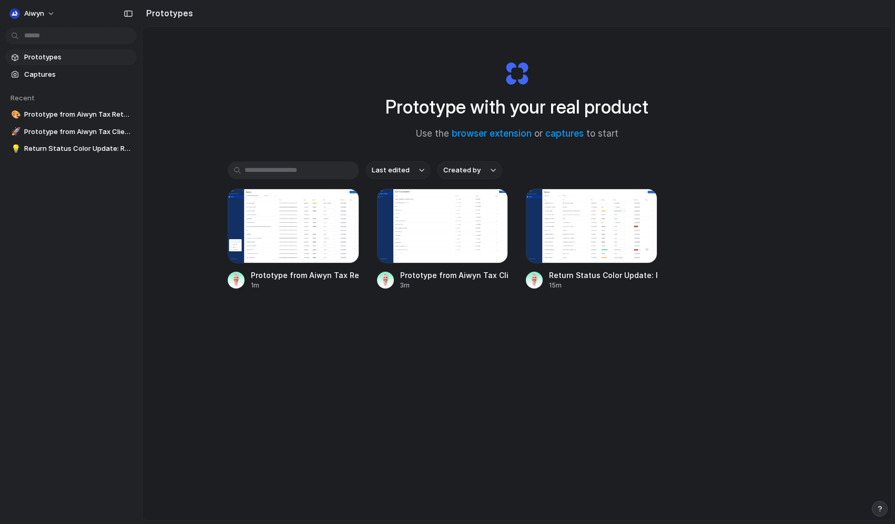
click at [881, 512] on div "button" at bounding box center [879, 508] width 7 height 7
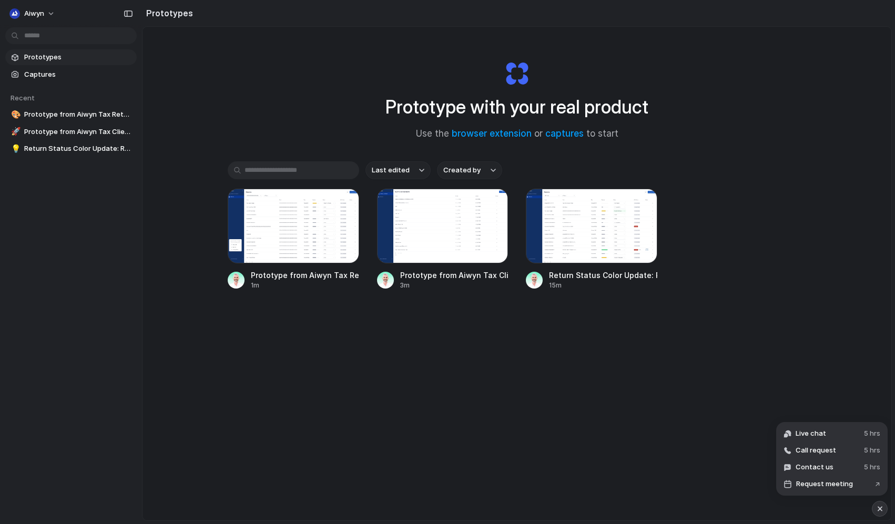
click at [683, 368] on div "Prototype with your real product Use the browser extension or captures to start…" at bounding box center [517, 302] width 749 height 550
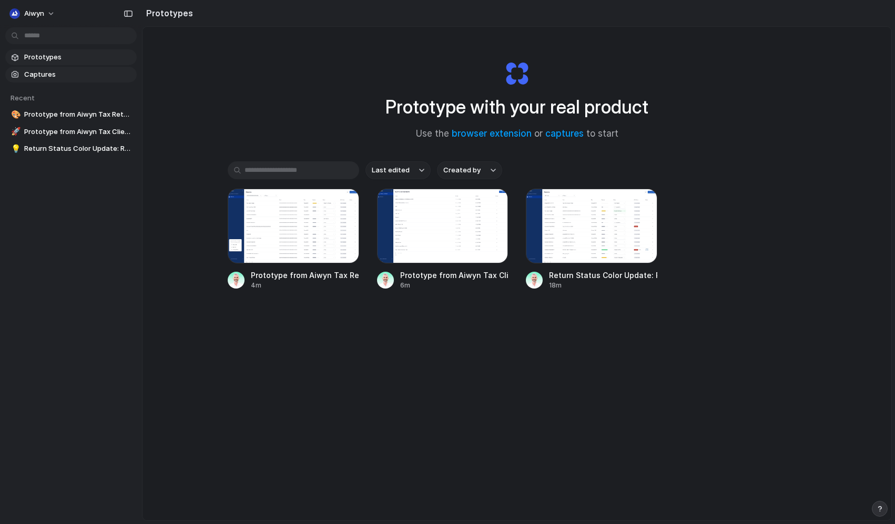
click at [63, 75] on span "Captures" at bounding box center [78, 74] width 108 height 11
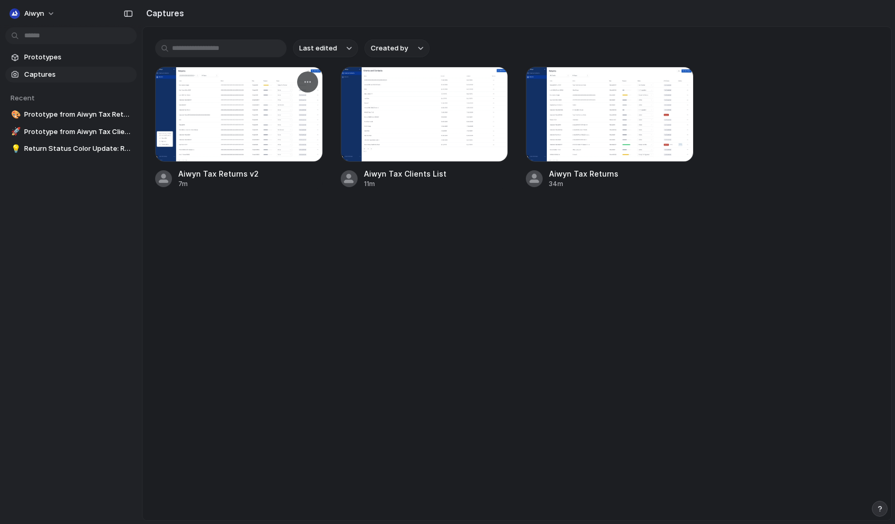
click at [270, 112] on div at bounding box center [239, 114] width 168 height 95
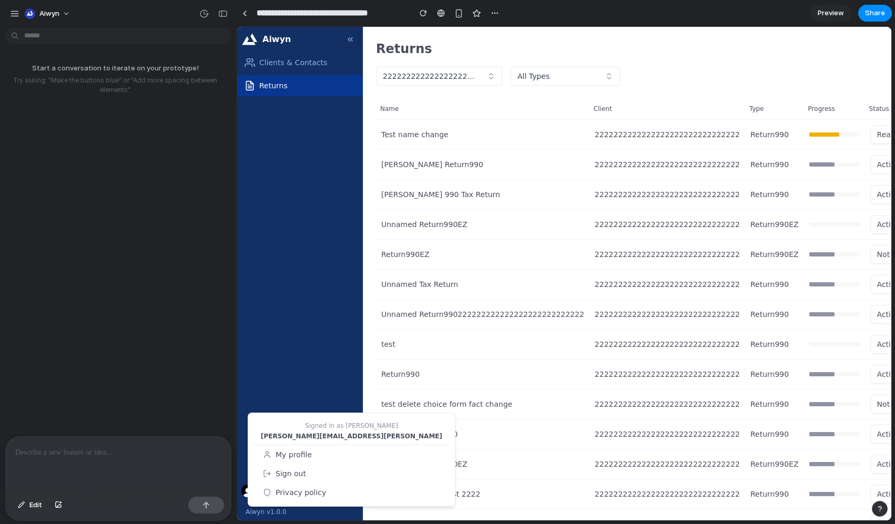
click at [292, 434] on p "[PERSON_NAME][EMAIL_ADDRESS][PERSON_NAME]" at bounding box center [352, 436] width 190 height 8
click at [294, 474] on span "Sign out" at bounding box center [291, 474] width 31 height 11
click at [294, 458] on span "My profile" at bounding box center [294, 455] width 36 height 11
click at [297, 390] on div "Clients & Contacts Returns" at bounding box center [300, 263] width 126 height 422
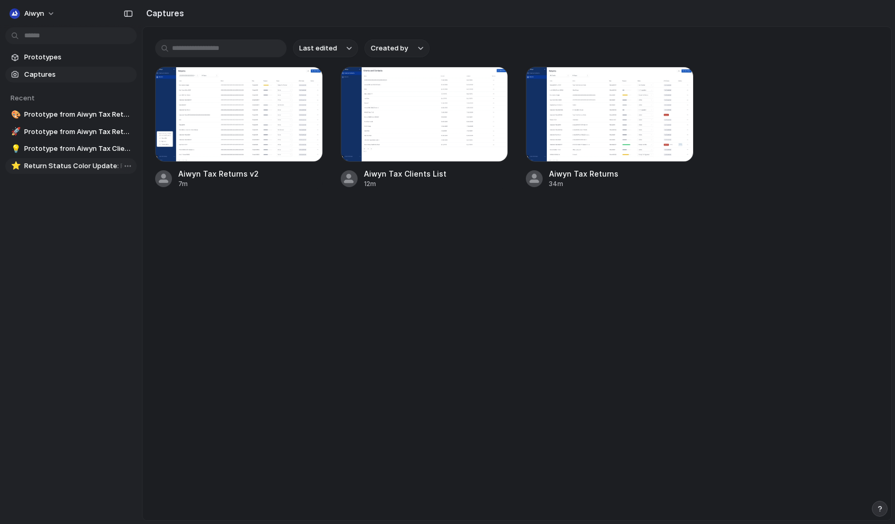
click at [71, 161] on span "Return Status Color Update: Ready for Review" at bounding box center [78, 166] width 108 height 11
click at [58, 123] on section "Recent 🎨 Prototype from Aiwyn Tax Returns v2 🚀 Prototype from Aiwyn Tax Returns…" at bounding box center [71, 129] width 142 height 92
click at [59, 119] on span "Prototype from Aiwyn Tax Returns v2" at bounding box center [78, 114] width 108 height 11
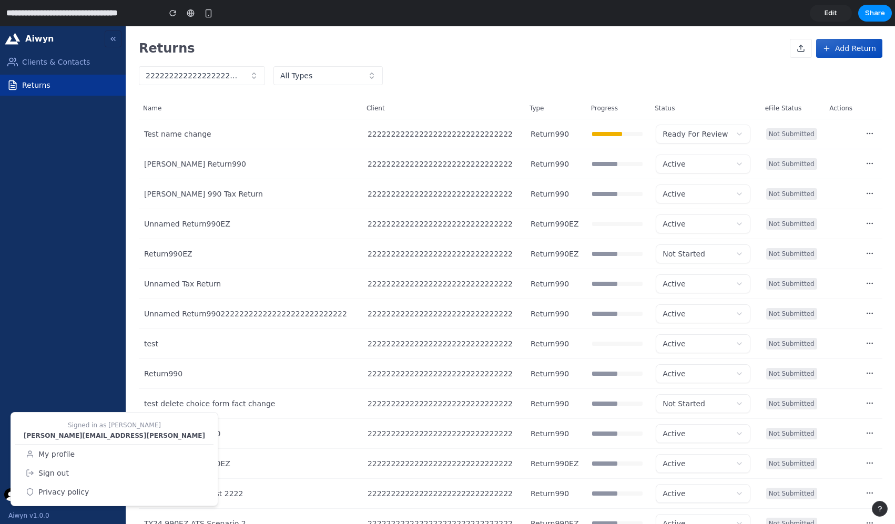
click at [835, 13] on span "Edit" at bounding box center [831, 13] width 13 height 11
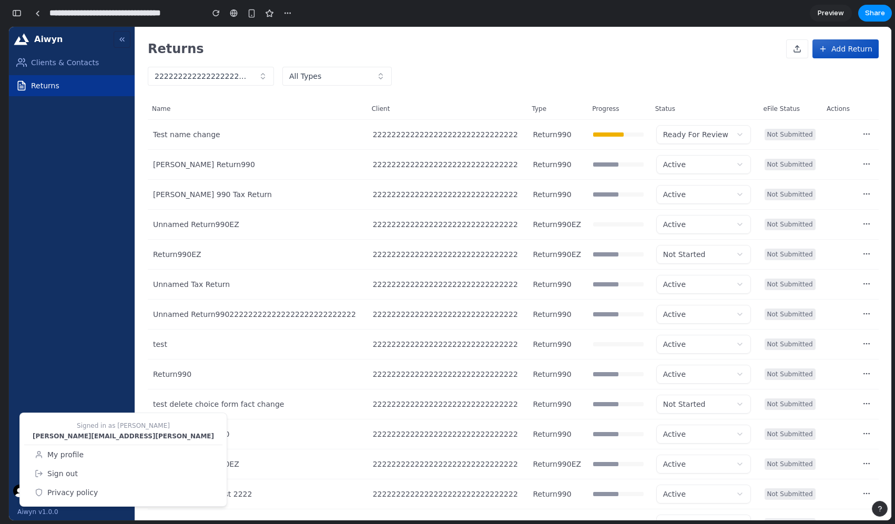
scroll to position [0, 9]
click at [17, 14] on div "button" at bounding box center [16, 12] width 9 height 7
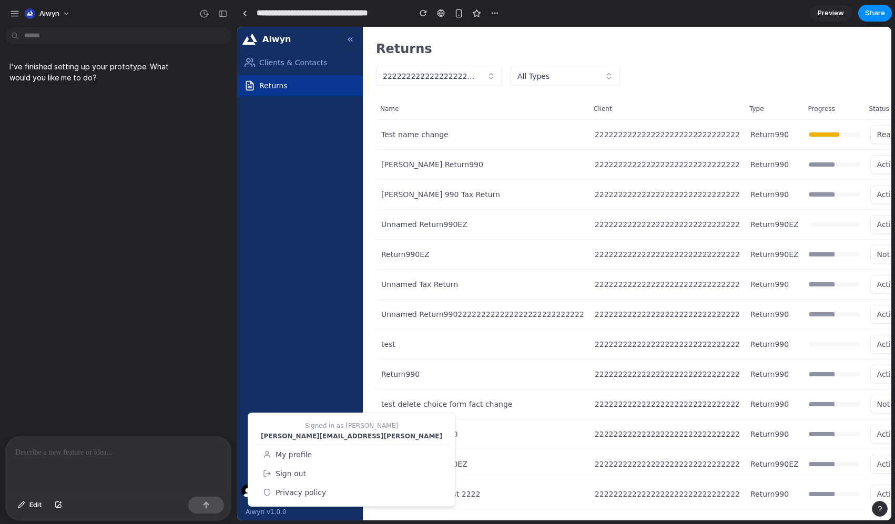
scroll to position [0, 0]
click at [17, 14] on div "button" at bounding box center [14, 13] width 9 height 9
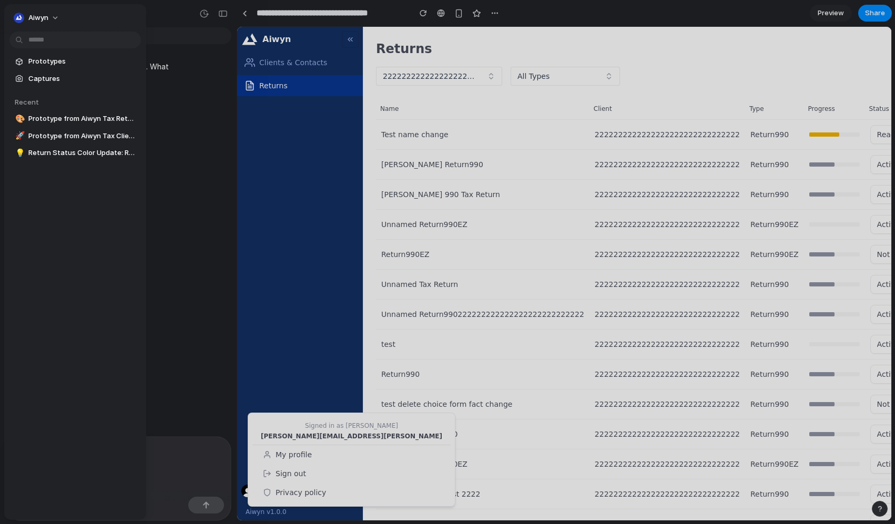
click at [17, 14] on div "button" at bounding box center [19, 18] width 11 height 11
click at [186, 54] on div "Settings Invite members Change theme Sign out" at bounding box center [447, 262] width 895 height 524
click at [186, 54] on div at bounding box center [447, 262] width 895 height 524
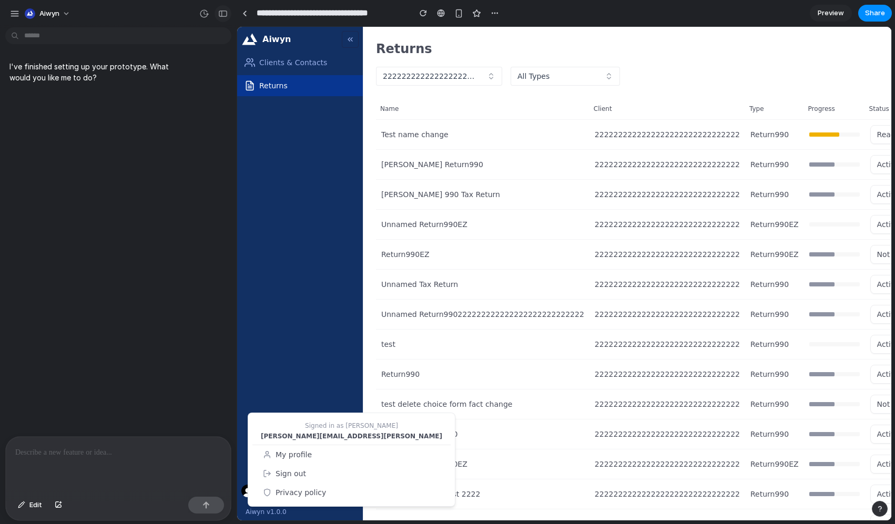
click at [221, 13] on div "button" at bounding box center [222, 13] width 9 height 7
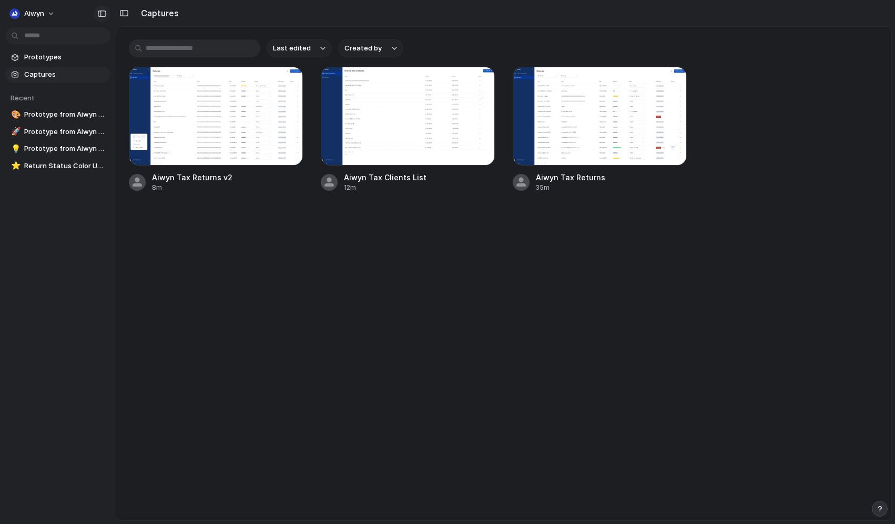
click at [102, 12] on div "button" at bounding box center [101, 13] width 9 height 7
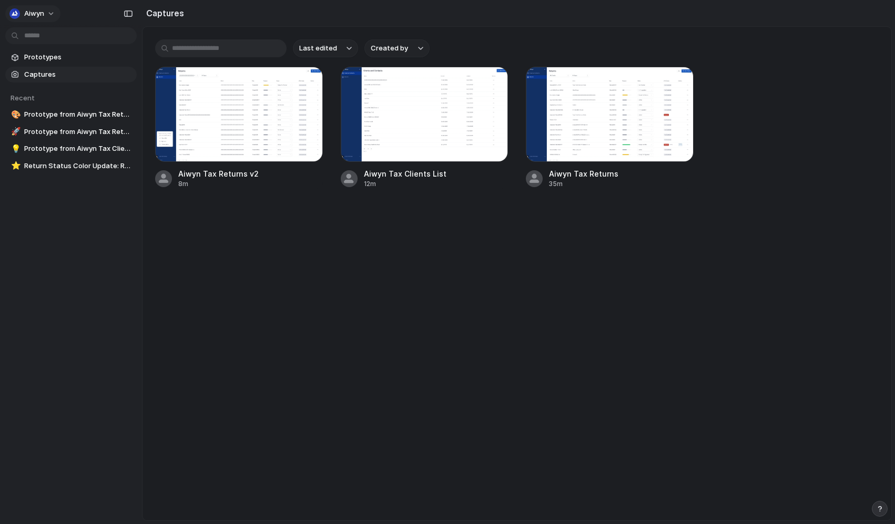
click at [53, 13] on button "Aiwyn" at bounding box center [32, 13] width 55 height 17
click at [44, 37] on span "Settings" at bounding box center [38, 37] width 29 height 11
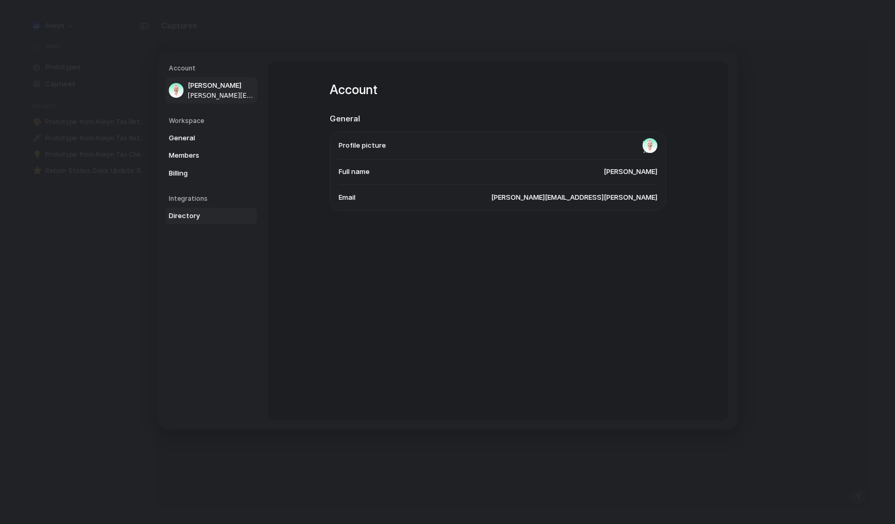
click at [186, 217] on span "Directory" at bounding box center [202, 216] width 67 height 11
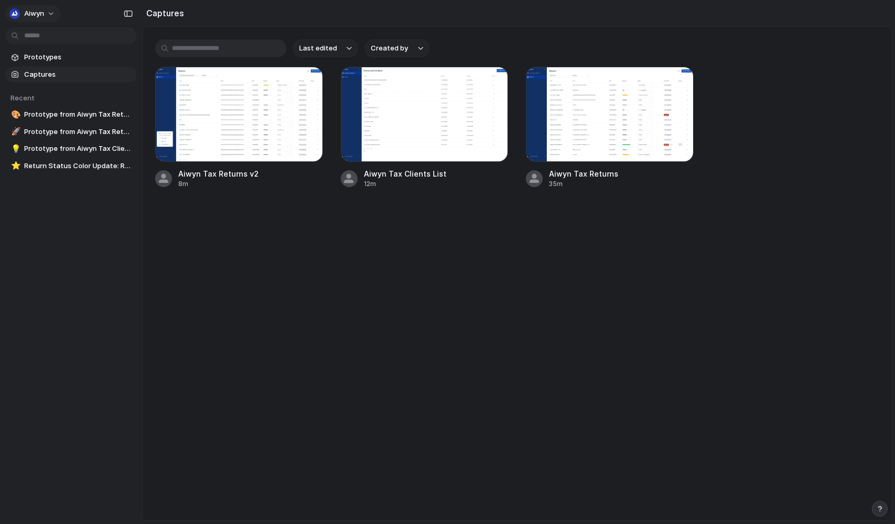
click at [53, 11] on button "Aiwyn" at bounding box center [32, 13] width 55 height 17
click at [77, 200] on div "Settings Invite members Change theme Sign out" at bounding box center [447, 262] width 895 height 524
click at [47, 55] on span "Prototypes" at bounding box center [78, 57] width 108 height 11
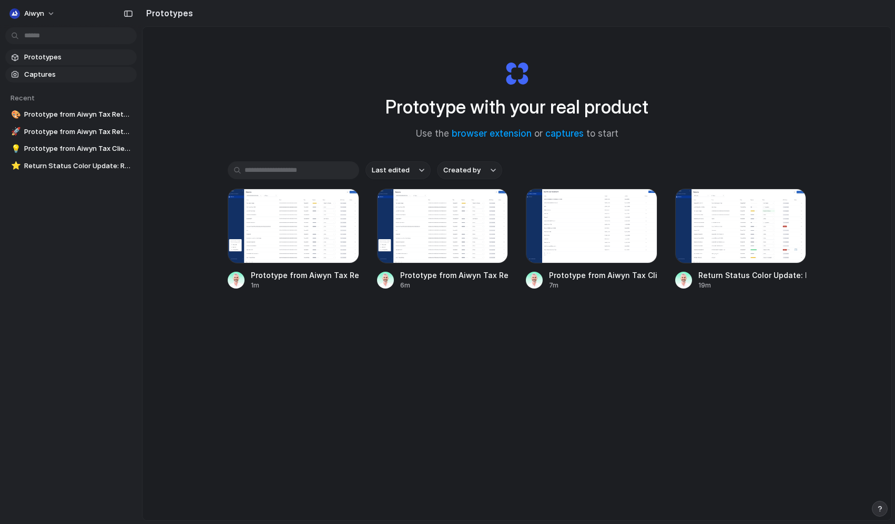
click at [49, 74] on span "Captures" at bounding box center [78, 74] width 108 height 11
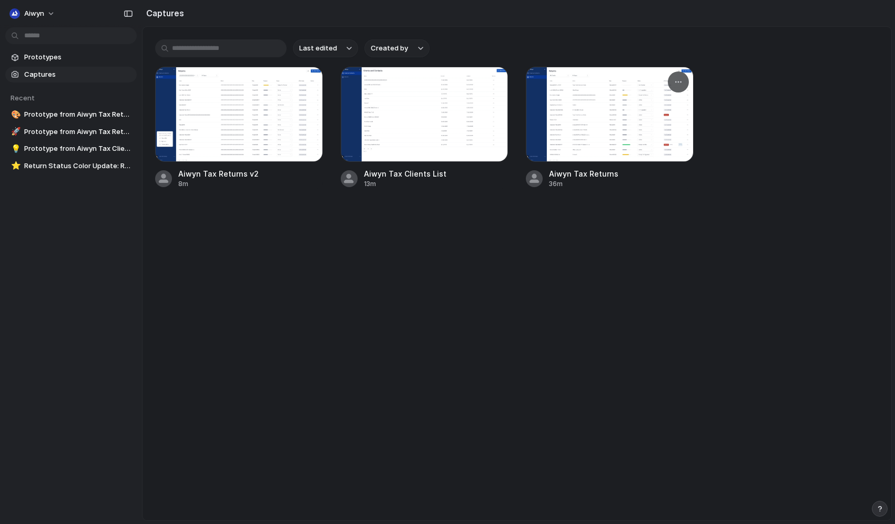
click at [579, 116] on div at bounding box center [610, 114] width 168 height 95
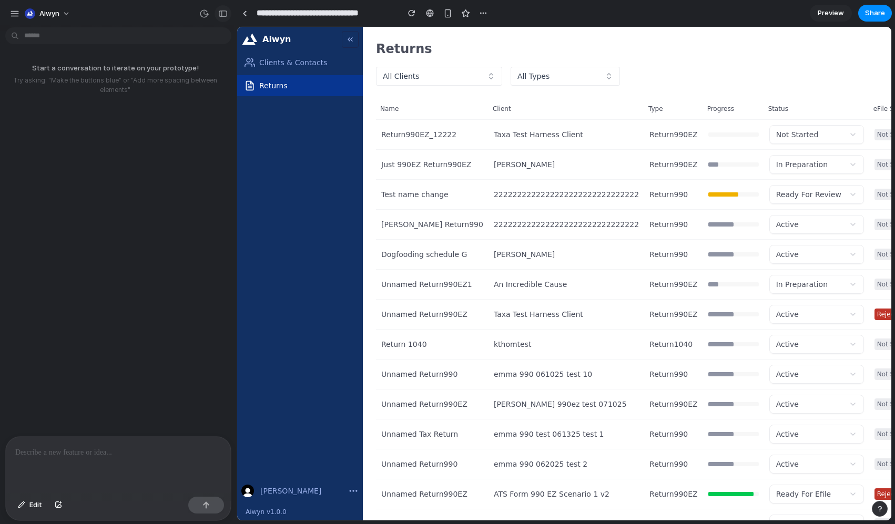
click at [225, 15] on div "button" at bounding box center [222, 13] width 9 height 7
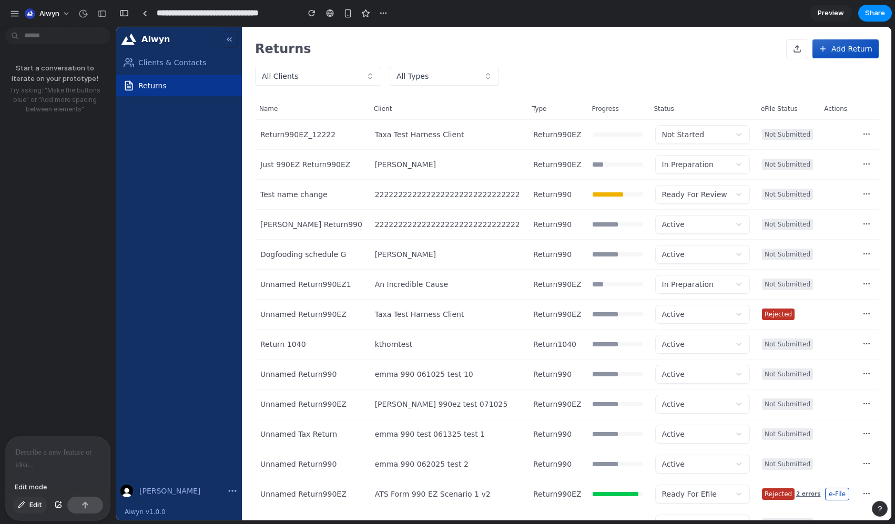
click at [39, 504] on span "Edit" at bounding box center [35, 505] width 13 height 11
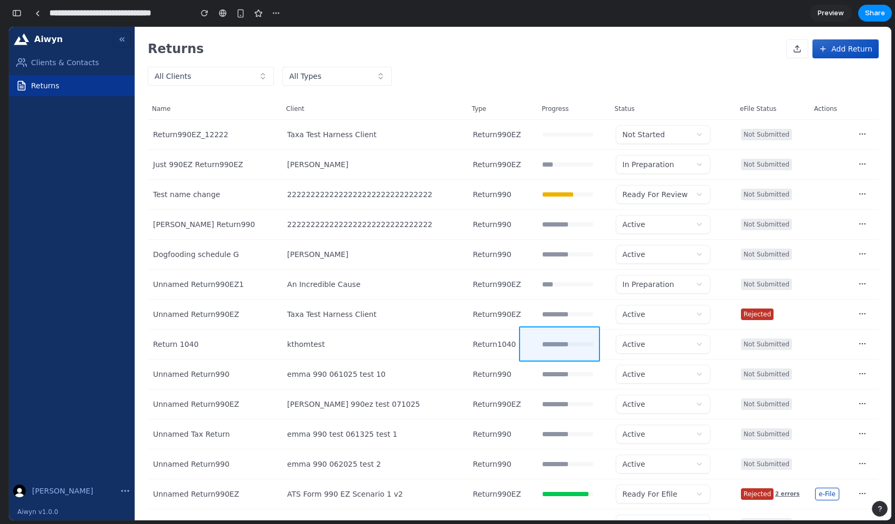
click at [641, 349] on div at bounding box center [503, 274] width 775 height 494
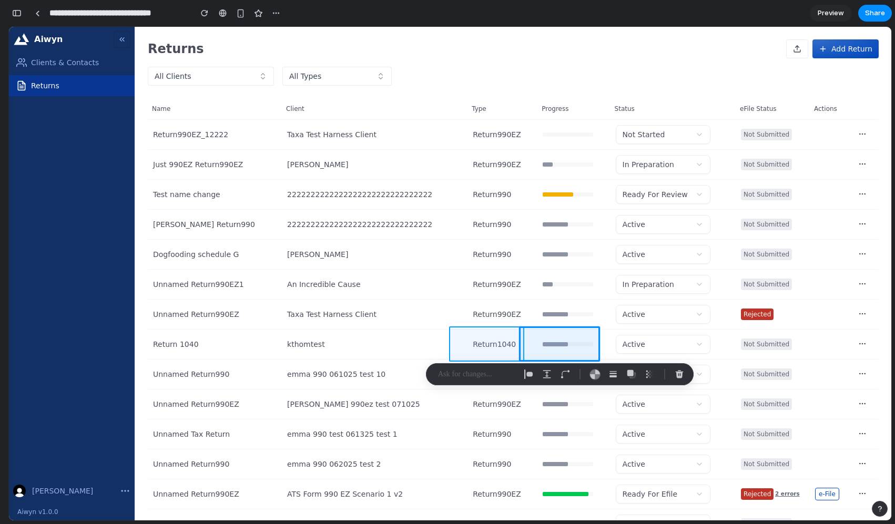
click at [590, 345] on div at bounding box center [503, 274] width 775 height 494
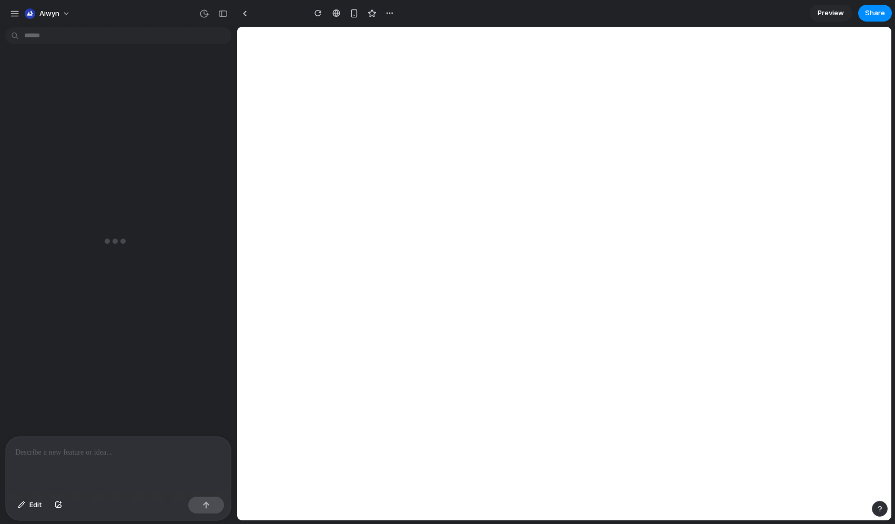
type input "**********"
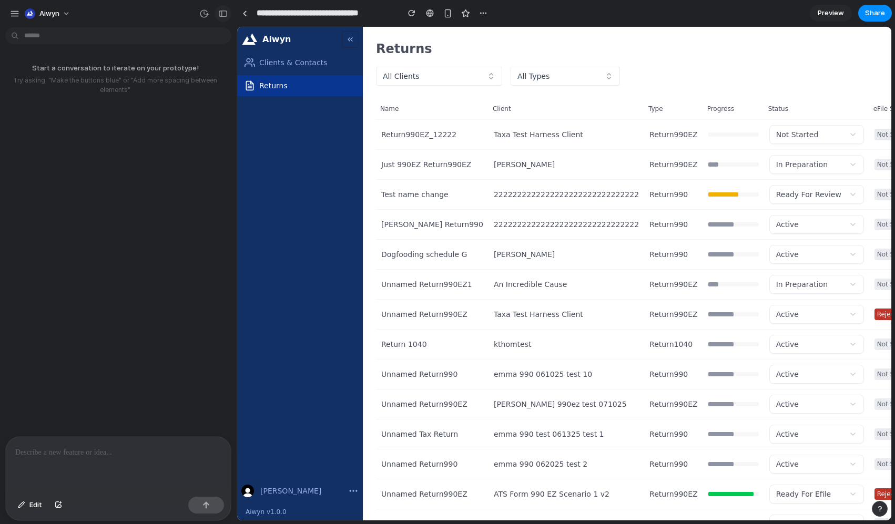
click at [219, 18] on button "button" at bounding box center [223, 13] width 17 height 17
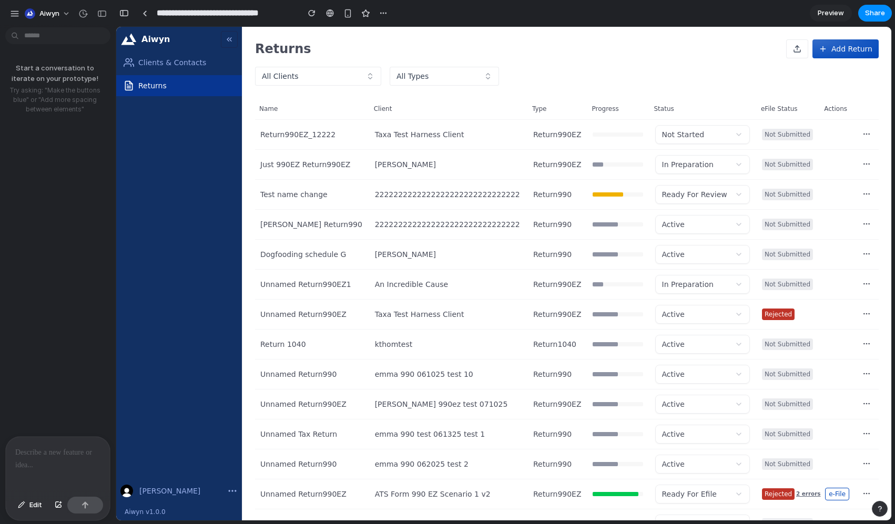
click at [33, 516] on div "Edit" at bounding box center [58, 507] width 104 height 28
click at [33, 504] on span "Edit" at bounding box center [35, 505] width 13 height 11
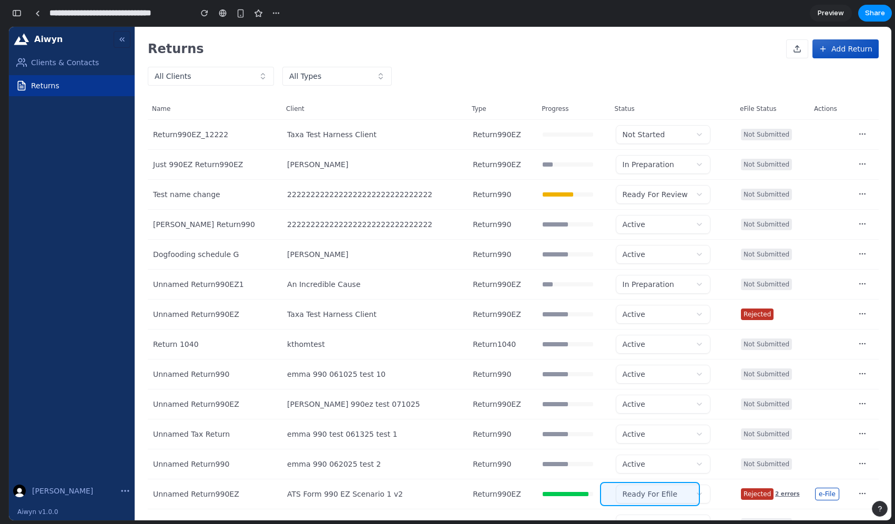
click at [732, 496] on div at bounding box center [503, 274] width 775 height 494
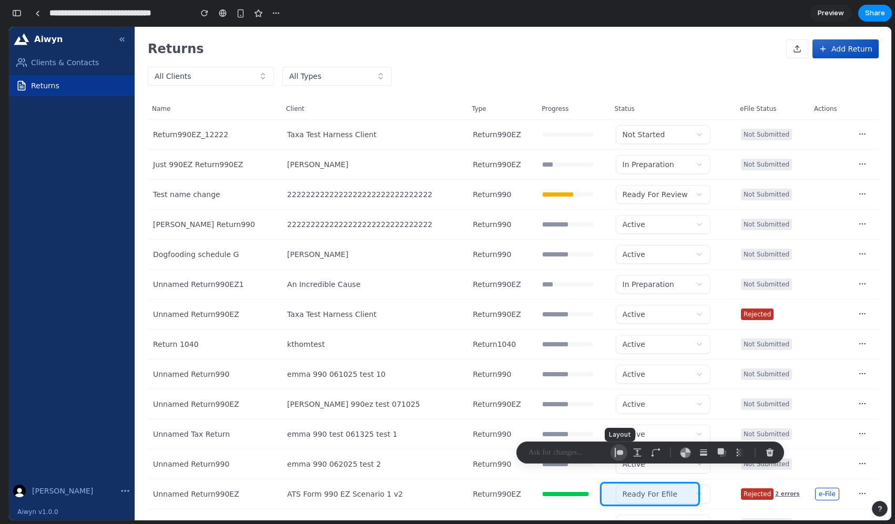
click at [621, 451] on div "button" at bounding box center [618, 452] width 9 height 9
select select "**********"
select select "******"
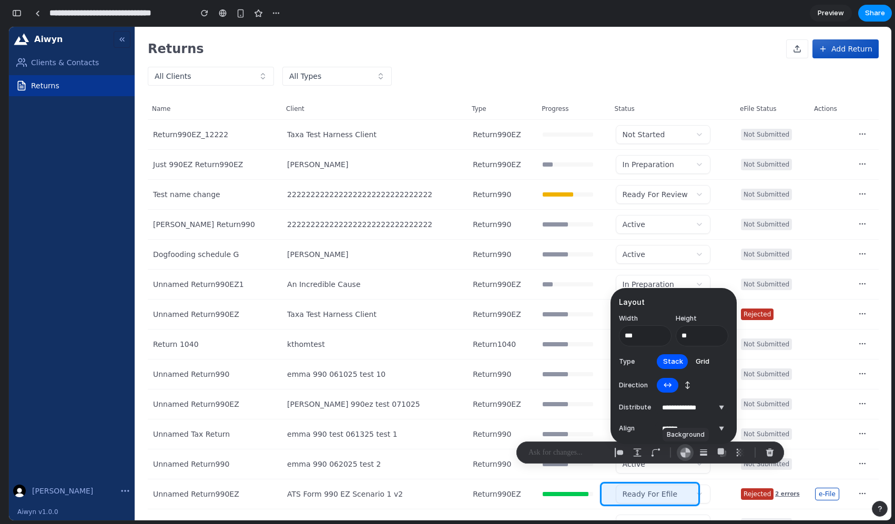
click at [680, 453] on div "button" at bounding box center [685, 453] width 11 height 11
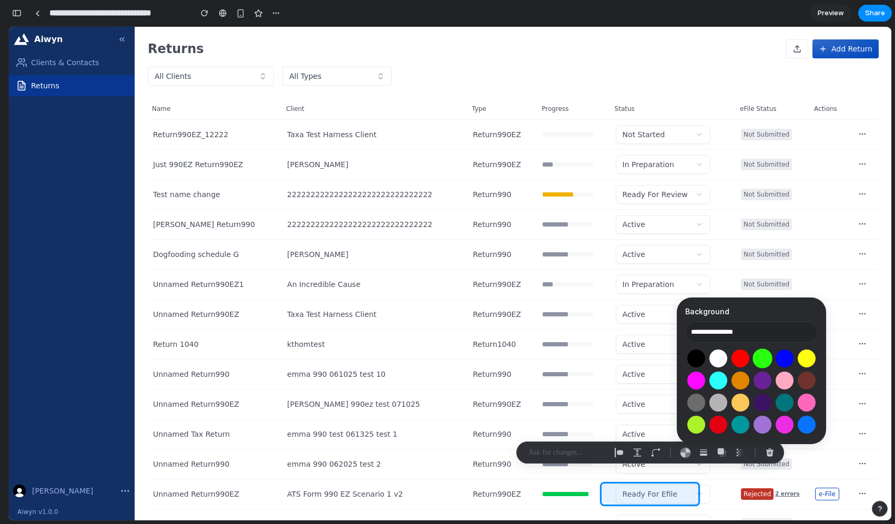
click at [761, 356] on button "Select color oklch(0.87 0.29 142)" at bounding box center [762, 358] width 19 height 19
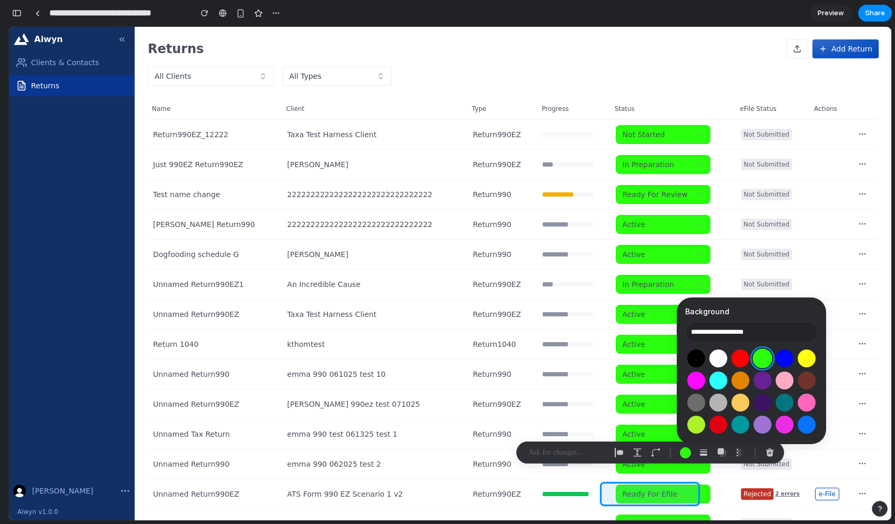
click at [761, 356] on button "Select color oklch(0.87 0.29 142)" at bounding box center [762, 358] width 19 height 19
click at [694, 357] on button "Select color oklch(0 0 0)" at bounding box center [695, 358] width 19 height 19
type input "**********"
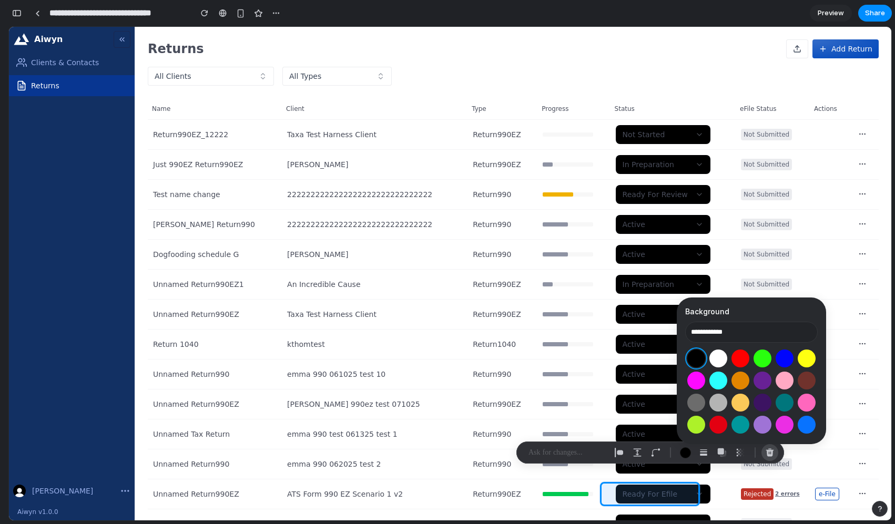
click at [775, 451] on button "button" at bounding box center [770, 452] width 17 height 17
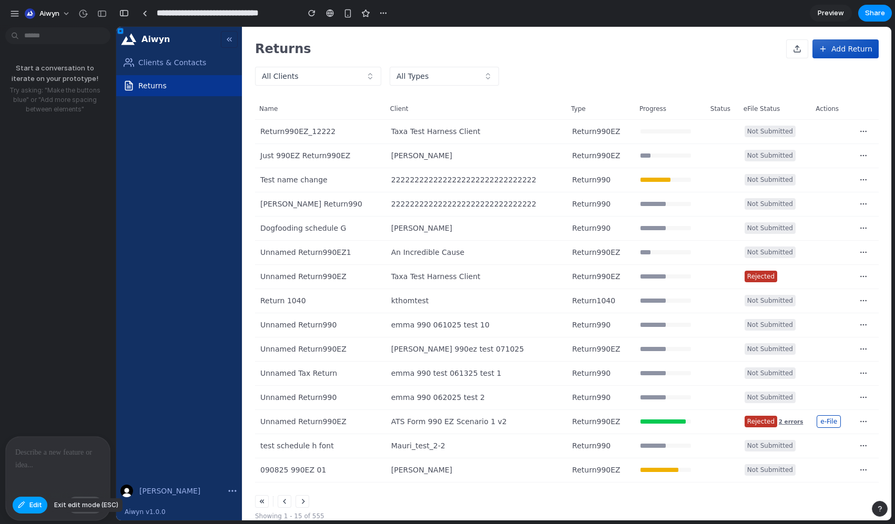
click at [30, 507] on span "Edit" at bounding box center [35, 505] width 13 height 11
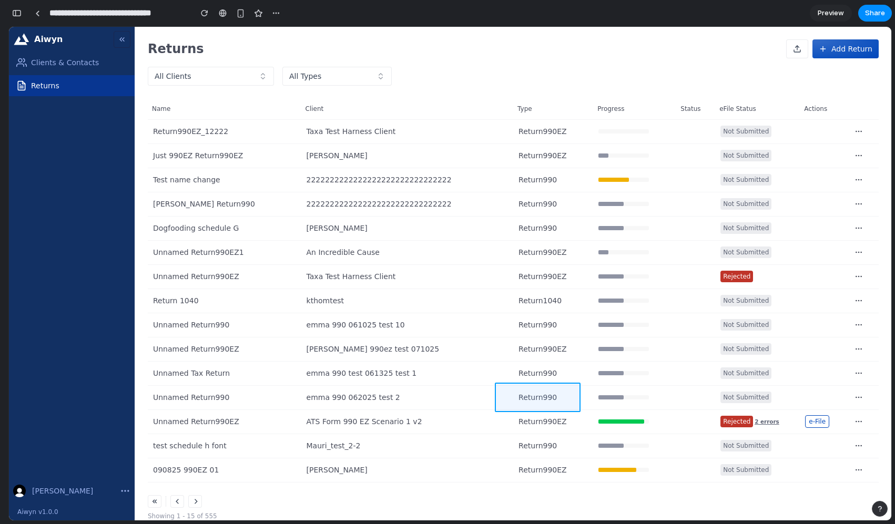
click at [671, 397] on div at bounding box center [503, 274] width 775 height 494
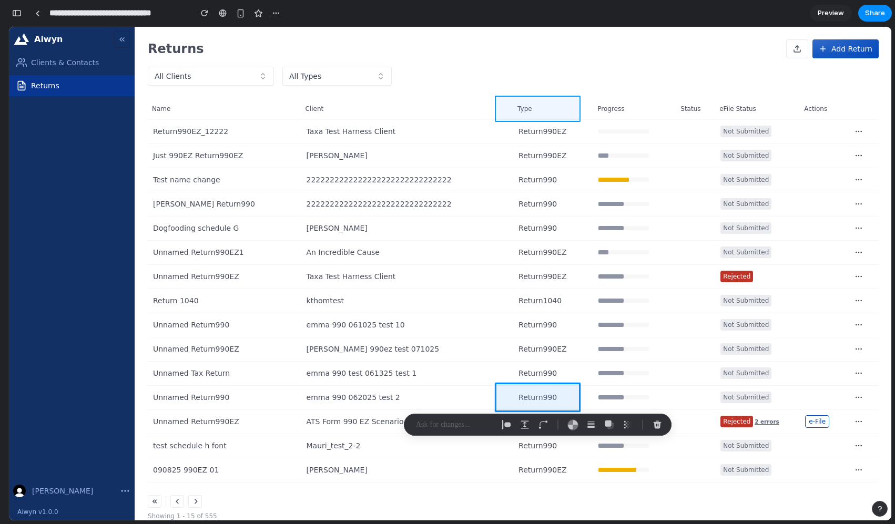
click at [680, 113] on div at bounding box center [503, 274] width 775 height 494
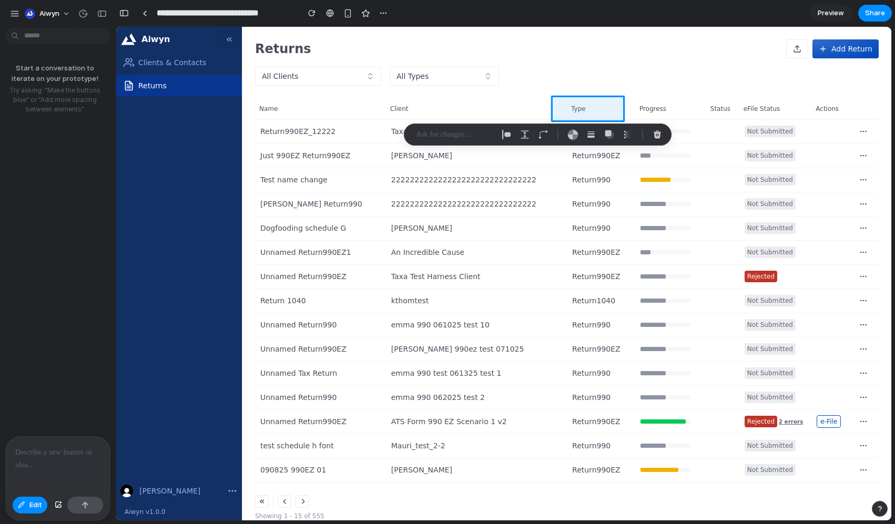
click at [39, 465] on div at bounding box center [58, 465] width 104 height 56
click at [18, 12] on div "button" at bounding box center [14, 13] width 9 height 9
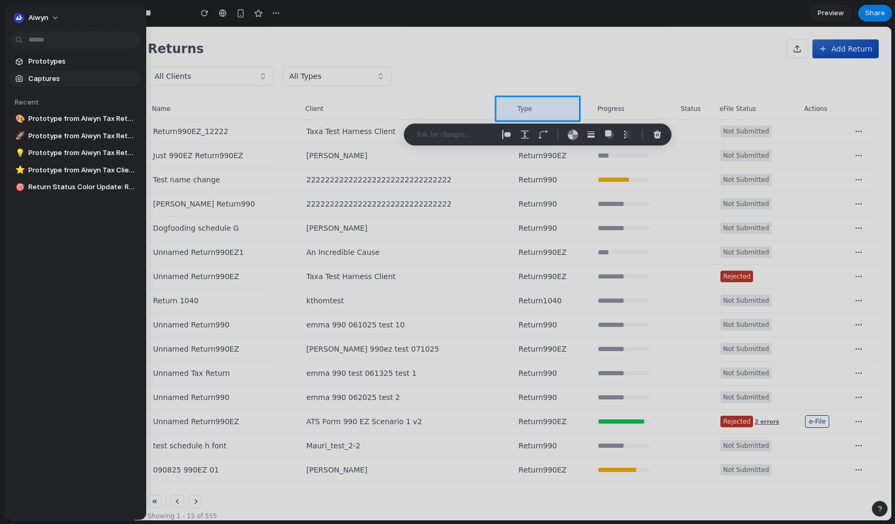
click at [38, 80] on span "Captures" at bounding box center [82, 79] width 108 height 11
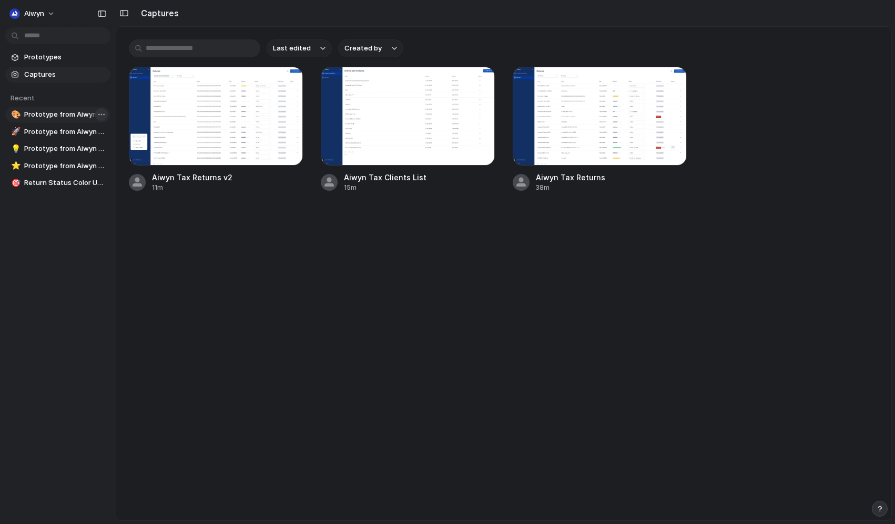
click at [100, 113] on body "Aiwyn Prototypes Captures Recent 🎨 Prototype from Aiwyn Tax Returns 🚀 Prototype…" at bounding box center [447, 262] width 895 height 524
click at [116, 170] on span "Delete" at bounding box center [118, 170] width 22 height 11
click at [99, 134] on body "Aiwyn Prototypes Captures Recent 🎨 Prototype from Aiwyn Tax Returns 🚀 Prototype…" at bounding box center [447, 262] width 895 height 524
click at [112, 187] on span "Delete" at bounding box center [118, 187] width 22 height 11
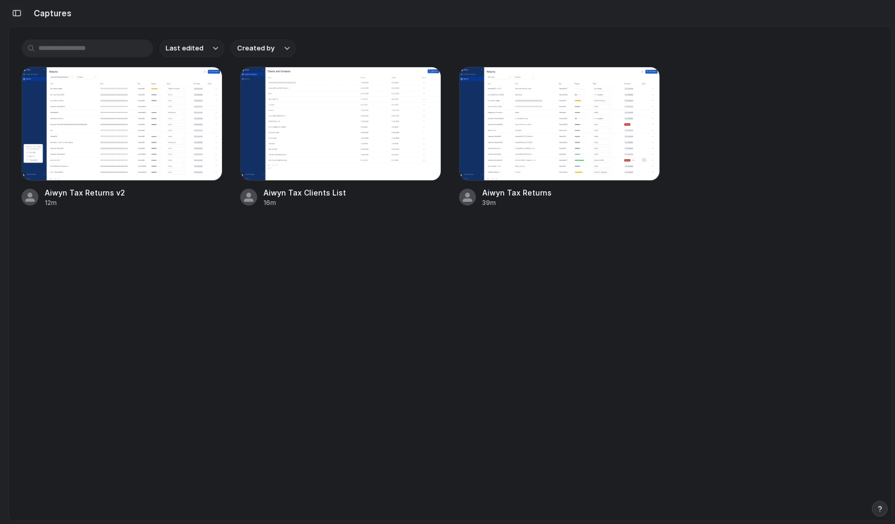
click at [15, 16] on div "button" at bounding box center [16, 12] width 9 height 7
